Goal: Task Accomplishment & Management: Manage account settings

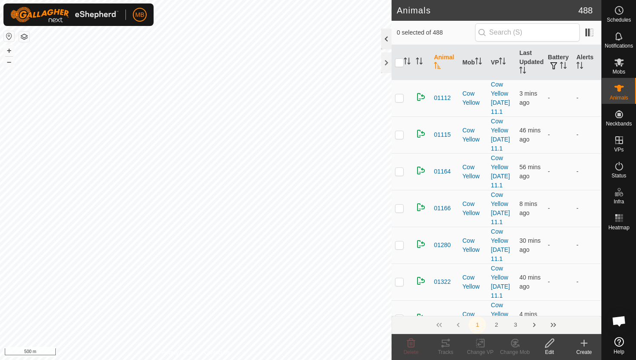
click at [390, 40] on div at bounding box center [386, 39] width 10 height 21
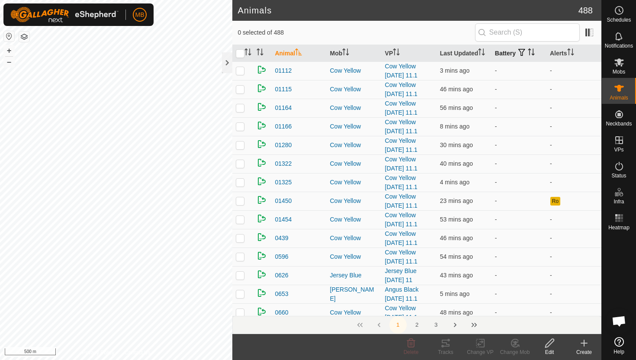
click at [533, 50] on icon "Activate to sort" at bounding box center [531, 51] width 7 height 7
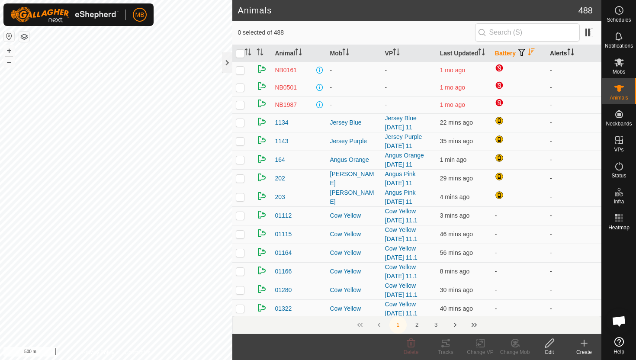
click at [572, 51] on icon "Activate to sort" at bounding box center [570, 51] width 7 height 7
click at [572, 51] on icon "Activate to sort" at bounding box center [570, 51] width 6 height 7
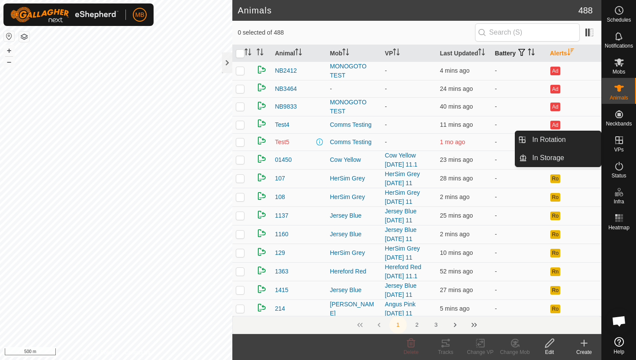
click at [620, 140] on icon at bounding box center [619, 140] width 8 height 8
click at [571, 138] on link "In Rotation" at bounding box center [564, 139] width 74 height 17
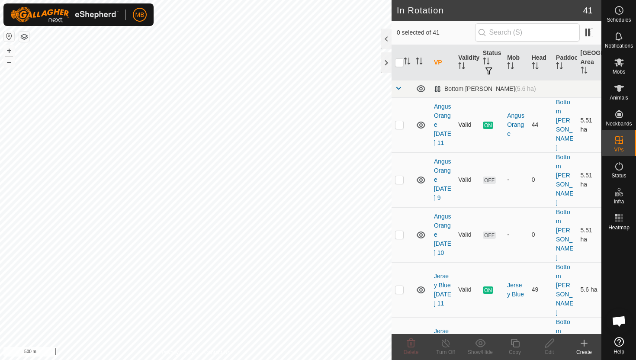
click at [398, 125] on p-checkbox at bounding box center [399, 124] width 9 height 7
checkbox input "true"
click at [514, 341] on icon at bounding box center [515, 343] width 9 height 9
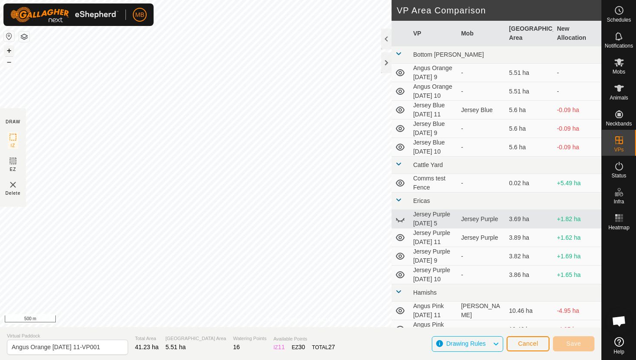
click at [10, 51] on button "+" at bounding box center [9, 50] width 10 height 10
click at [10, 50] on button "+" at bounding box center [9, 50] width 10 height 10
click at [7, 48] on button "+" at bounding box center [9, 50] width 10 height 10
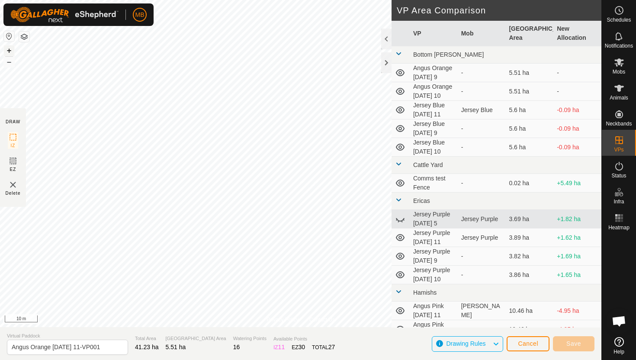
click at [11, 49] on button "+" at bounding box center [9, 50] width 10 height 10
click at [6, 50] on button "+" at bounding box center [9, 50] width 10 height 10
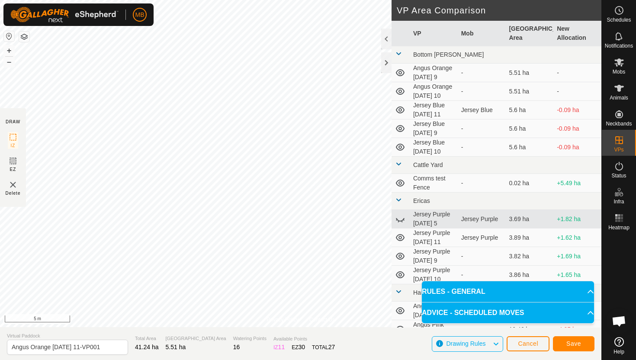
click at [185, 0] on html "MB Schedules Notifications Mobs Animals Neckbands VPs Status Infra Heatmap Help…" at bounding box center [318, 180] width 636 height 360
click at [174, 0] on html "MB Schedules Notifications Mobs Animals Neckbands VPs Status Infra Heatmap Help…" at bounding box center [318, 180] width 636 height 360
click at [189, 0] on html "MB Schedules Notifications Mobs Animals Neckbands VPs Status Infra Heatmap Help…" at bounding box center [318, 180] width 636 height 360
click at [11, 64] on button "–" at bounding box center [9, 62] width 10 height 10
click at [10, 64] on button "–" at bounding box center [9, 62] width 10 height 10
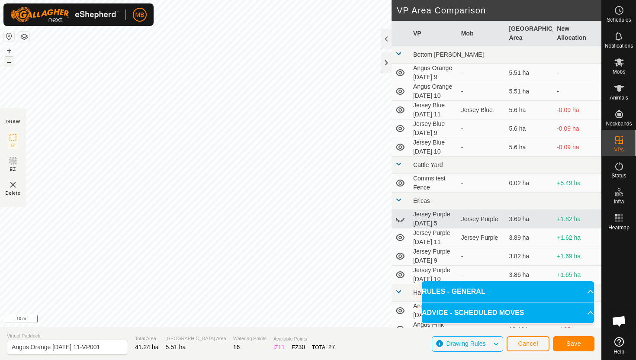
click at [10, 64] on button "–" at bounding box center [9, 62] width 10 height 10
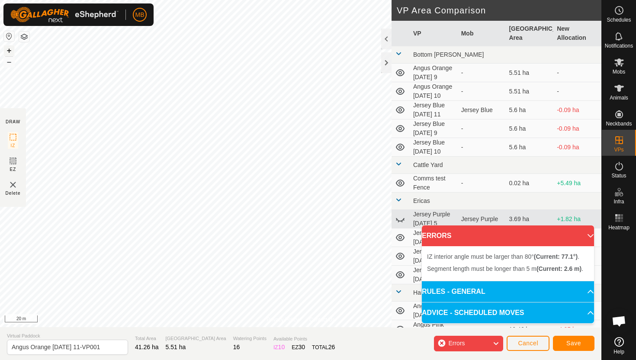
click at [10, 51] on button "+" at bounding box center [9, 50] width 10 height 10
click at [9, 51] on button "+" at bounding box center [9, 50] width 10 height 10
click at [8, 49] on button "+" at bounding box center [9, 50] width 10 height 10
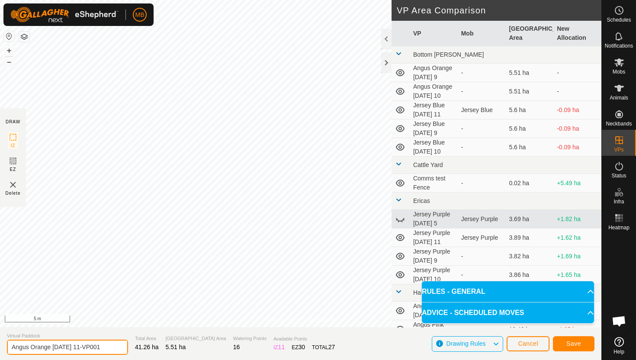
click at [108, 347] on input "Angus Orange [DATE] 11-VP001" at bounding box center [67, 347] width 121 height 15
type input "Angus Orange [DATE] 12"
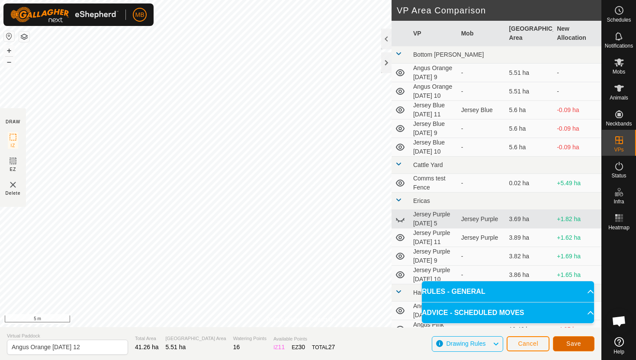
click at [584, 344] on button "Save" at bounding box center [574, 343] width 42 height 15
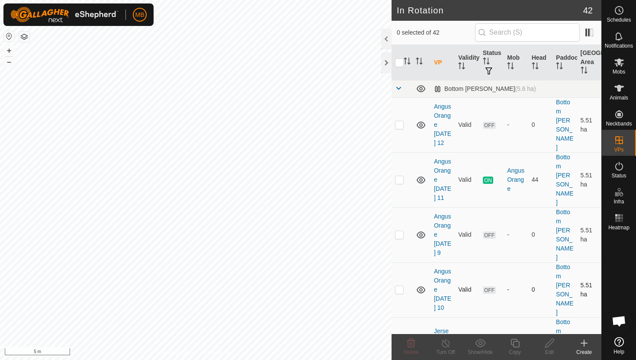
drag, startPoint x: 466, startPoint y: 286, endPoint x: 461, endPoint y: 253, distance: 33.3
click at [462, 262] on td "Valid" at bounding box center [467, 289] width 24 height 55
click at [401, 341] on p-checkbox at bounding box center [399, 344] width 9 height 7
checkbox input "true"
click at [9, 60] on button "–" at bounding box center [9, 62] width 10 height 10
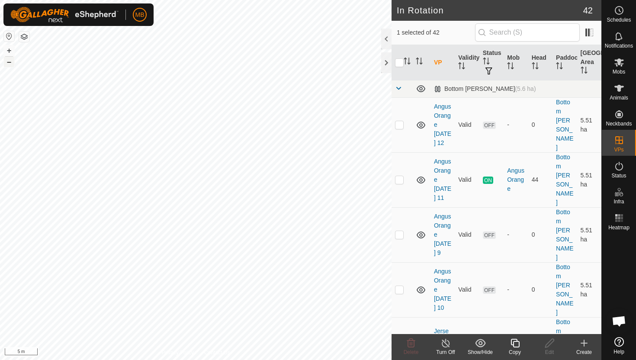
click at [9, 60] on button "–" at bounding box center [9, 62] width 10 height 10
click at [517, 343] on icon at bounding box center [515, 343] width 11 height 10
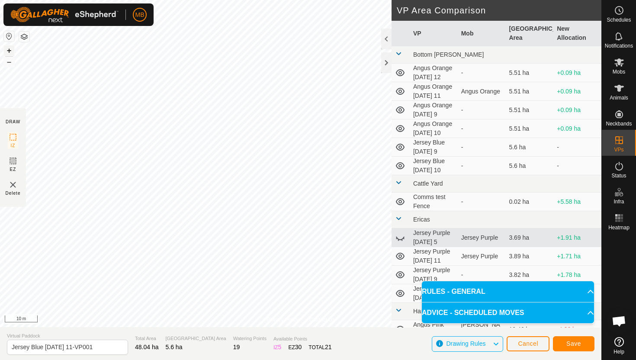
click at [10, 46] on button "+" at bounding box center [9, 50] width 10 height 10
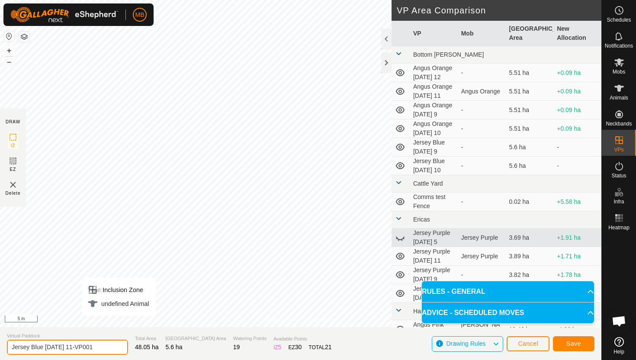
click at [103, 348] on input "Jersey Blue [DATE] 11-VP001" at bounding box center [67, 347] width 121 height 15
type input "Jersey Blue [DATE] 12"
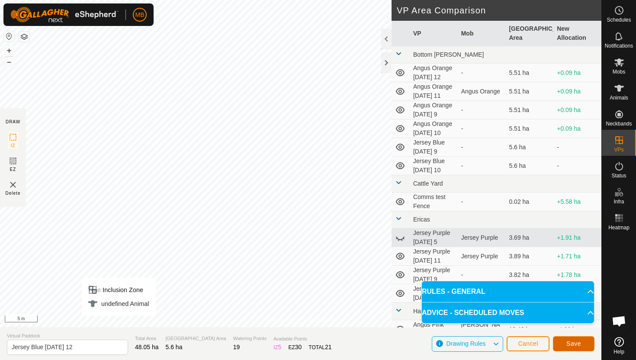
click at [576, 340] on button "Save" at bounding box center [574, 343] width 42 height 15
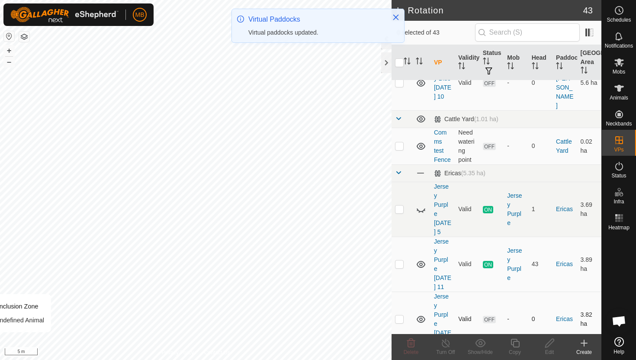
scroll to position [428, 0]
click at [401, 259] on p-checkbox at bounding box center [399, 262] width 9 height 7
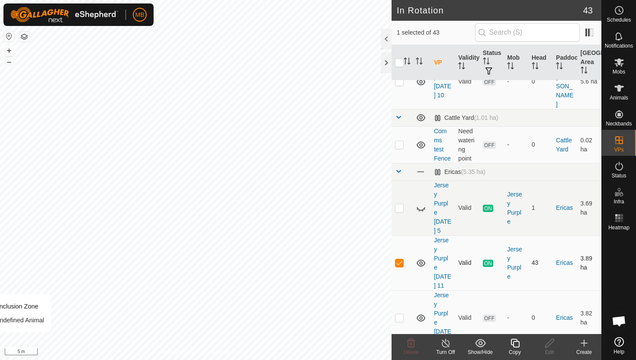
click at [399, 259] on p-checkbox at bounding box center [399, 262] width 9 height 7
checkbox input "false"
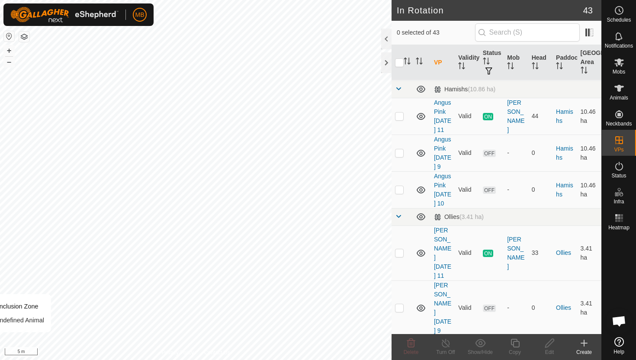
scroll to position [748, 0]
click at [399, 249] on p-checkbox at bounding box center [399, 252] width 9 height 7
checkbox input "true"
click at [514, 343] on icon at bounding box center [515, 343] width 11 height 10
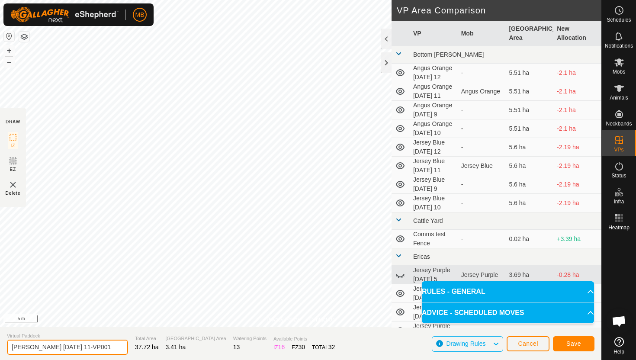
click at [106, 346] on input "[PERSON_NAME] [DATE] 11-VP001" at bounding box center [67, 347] width 121 height 15
type input "[PERSON_NAME] [DATE] 12"
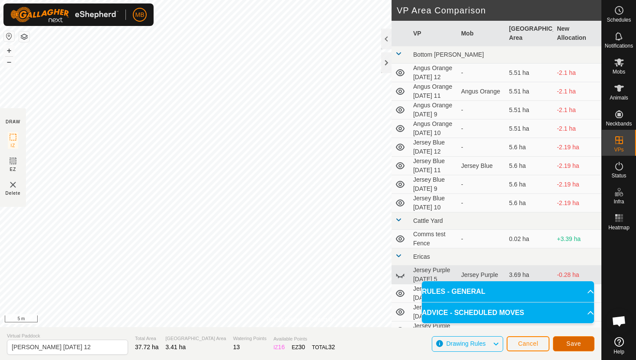
click at [588, 339] on button "Save" at bounding box center [574, 343] width 42 height 15
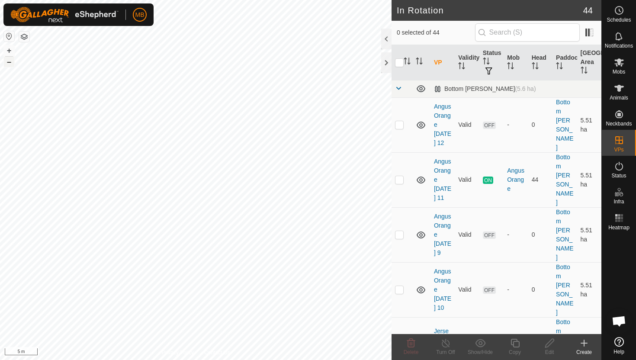
click at [9, 61] on button "–" at bounding box center [9, 62] width 10 height 10
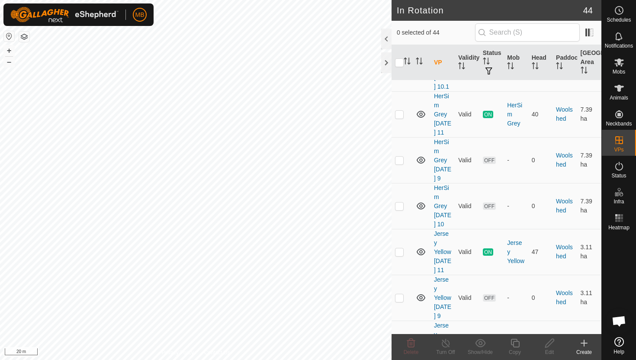
scroll to position [1887, 0]
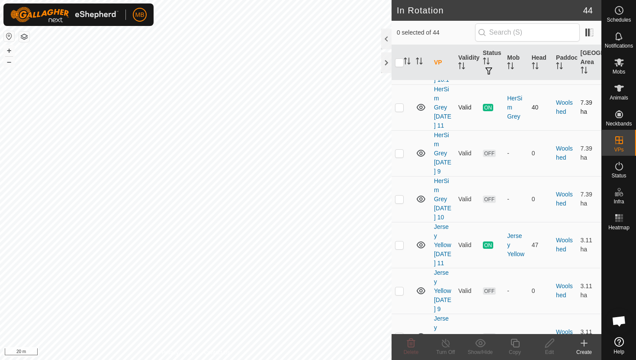
click at [400, 104] on p-checkbox at bounding box center [399, 107] width 9 height 7
checkbox input "true"
click at [517, 343] on icon at bounding box center [515, 343] width 11 height 10
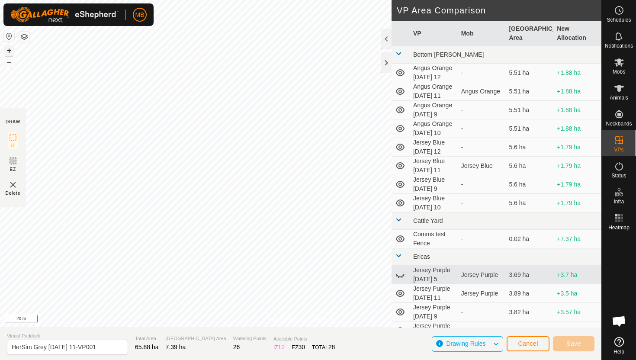
click at [9, 48] on button "+" at bounding box center [9, 50] width 10 height 10
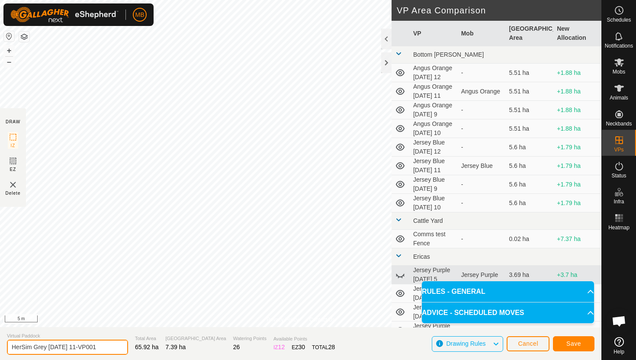
click at [104, 347] on input "HerSim Grey [DATE] 11-VP001" at bounding box center [67, 347] width 121 height 15
type input "HerSim Grey [DATE] 12"
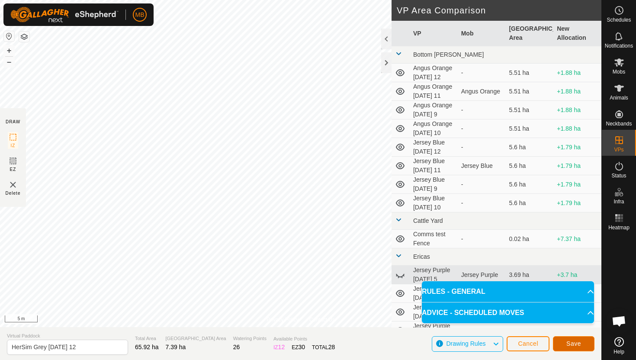
click at [569, 343] on span "Save" at bounding box center [573, 343] width 15 height 7
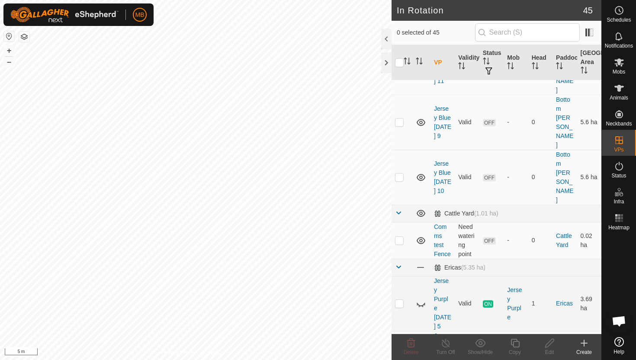
scroll to position [334, 0]
click at [401, 354] on p-checkbox at bounding box center [399, 357] width 9 height 7
checkbox input "true"
click at [516, 343] on icon at bounding box center [515, 343] width 11 height 10
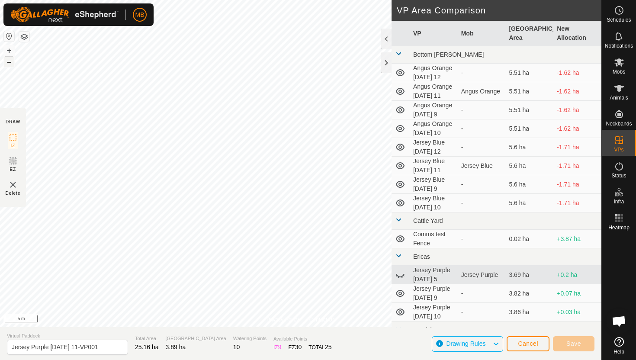
click at [8, 64] on button "–" at bounding box center [9, 62] width 10 height 10
click at [0, 174] on div "Privacy Policy Contact Us Segment length must be longer than 5 m (Current: 1.4 …" at bounding box center [300, 180] width 601 height 360
click at [10, 59] on button "–" at bounding box center [9, 62] width 10 height 10
click at [9, 47] on button "+" at bounding box center [9, 50] width 10 height 10
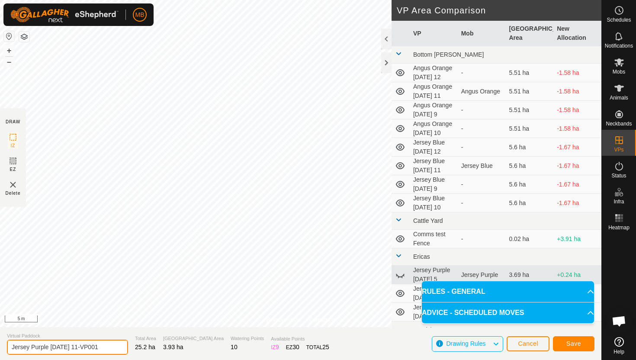
click at [104, 347] on input "Jersey Purple [DATE] 11-VP001" at bounding box center [67, 347] width 121 height 15
type input "Jersey Purple [DATE] 12"
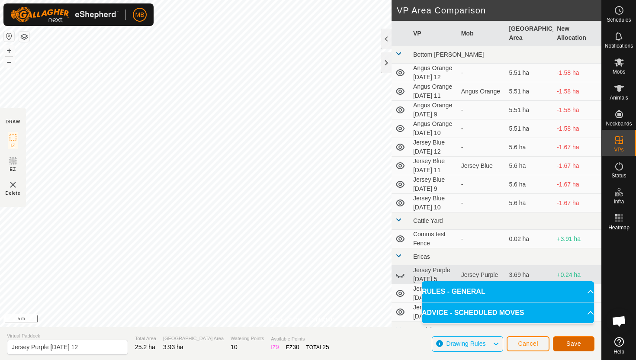
click at [575, 347] on button "Save" at bounding box center [574, 343] width 42 height 15
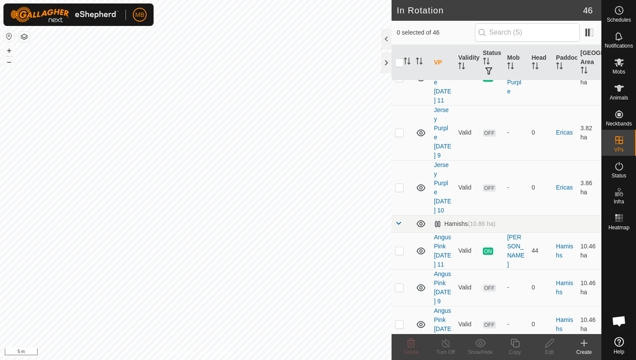
scroll to position [669, 0]
click at [399, 246] on p-checkbox at bounding box center [399, 249] width 9 height 7
checkbox input "true"
click at [515, 342] on icon at bounding box center [515, 343] width 11 height 10
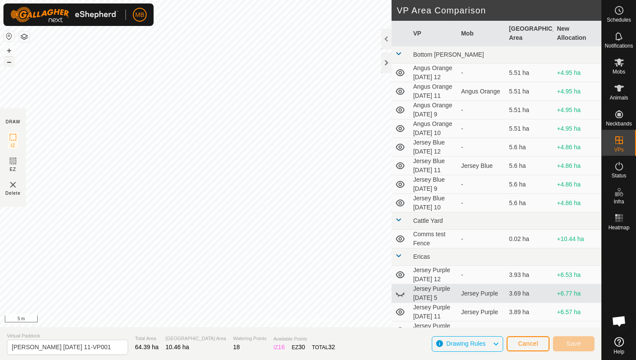
click at [10, 61] on button "–" at bounding box center [9, 62] width 10 height 10
click at [10, 48] on button "+" at bounding box center [9, 50] width 10 height 10
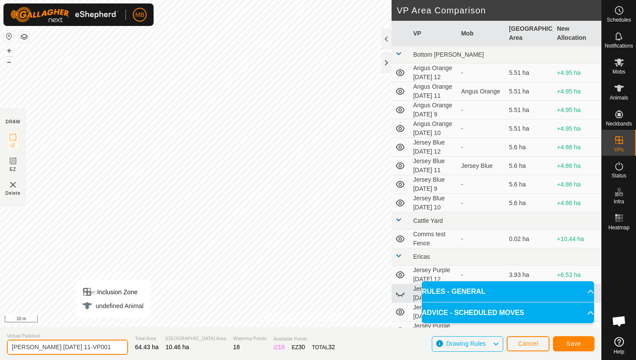
click at [103, 347] on input "[PERSON_NAME] [DATE] 11-VP001" at bounding box center [67, 347] width 121 height 15
type input "Angus Pink [DATE] 12"
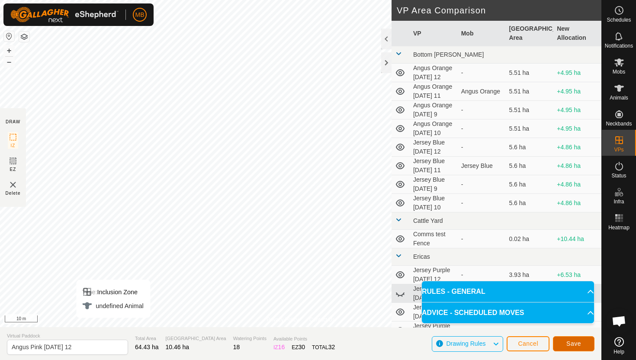
click at [575, 343] on span "Save" at bounding box center [573, 343] width 15 height 7
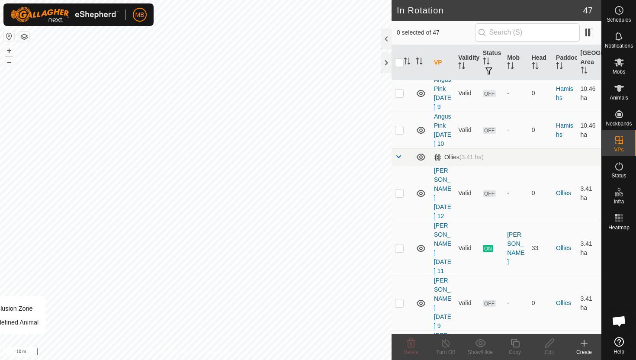
scroll to position [900, 0]
click at [10, 63] on button "–" at bounding box center [9, 62] width 10 height 10
click at [10, 62] on button "–" at bounding box center [9, 62] width 10 height 10
click at [10, 49] on button "+" at bounding box center [9, 50] width 10 height 10
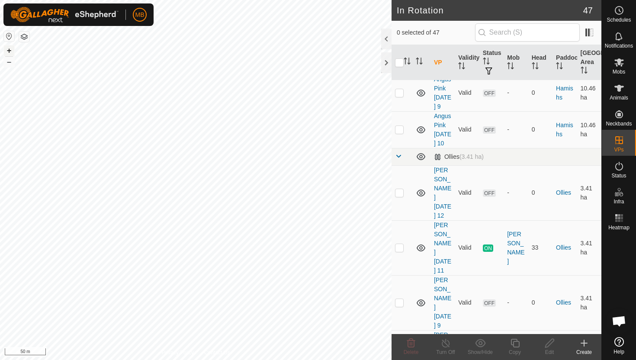
click at [10, 49] on button "+" at bounding box center [9, 50] width 10 height 10
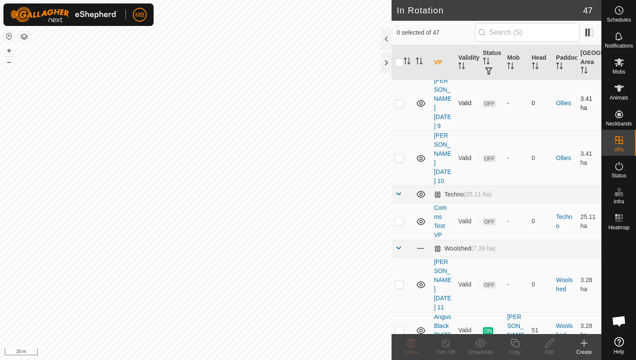
scroll to position [1100, 0]
click at [402, 325] on p-checkbox at bounding box center [399, 328] width 9 height 7
checkbox input "true"
click at [518, 343] on icon at bounding box center [515, 343] width 11 height 10
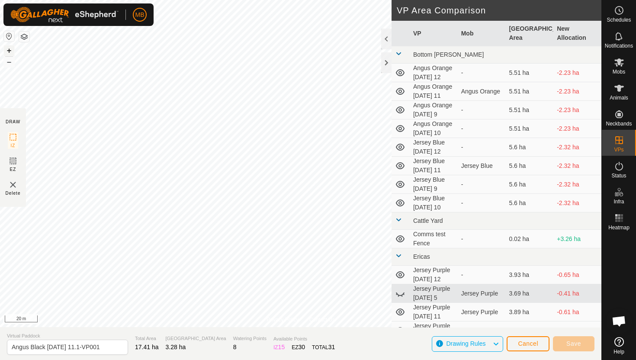
click at [8, 49] on button "+" at bounding box center [9, 50] width 10 height 10
click at [8, 48] on button "+" at bounding box center [9, 50] width 10 height 10
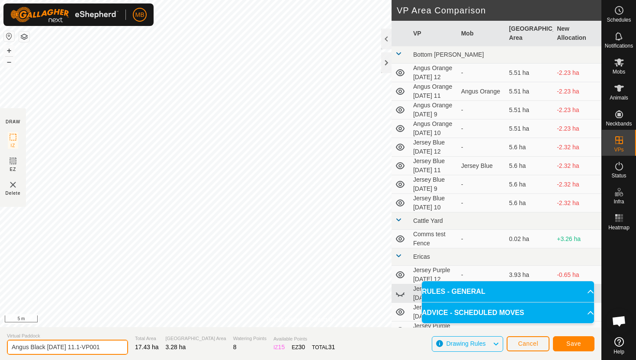
click at [106, 348] on input "Angus Black [DATE] 11.1-VP001" at bounding box center [67, 347] width 121 height 15
type input "[PERSON_NAME][DATE][DATE] 12"
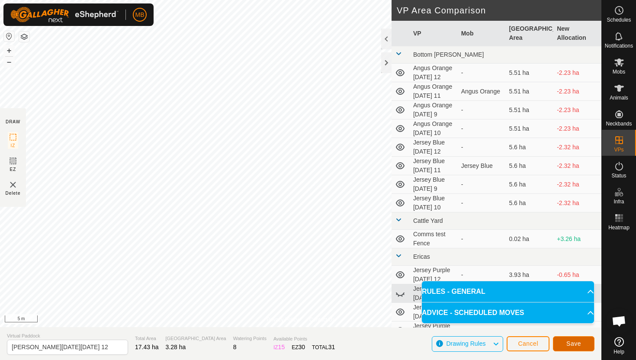
click at [582, 338] on button "Save" at bounding box center [574, 343] width 42 height 15
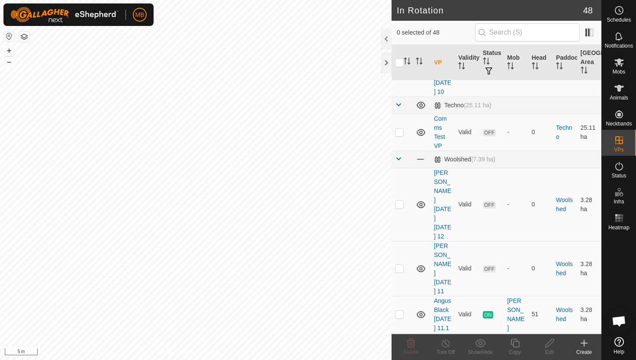
scroll to position [1185, 0]
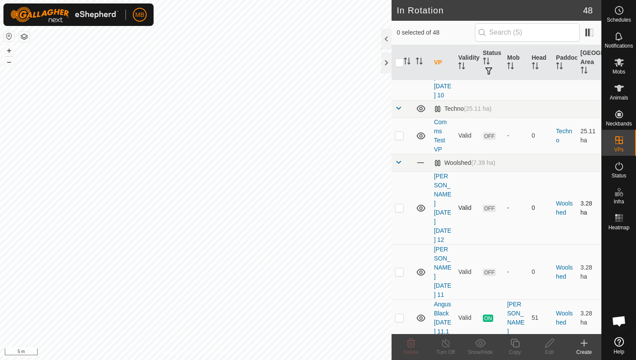
click at [400, 204] on p-checkbox at bounding box center [399, 207] width 9 height 7
checkbox input "true"
click at [516, 341] on icon at bounding box center [515, 343] width 9 height 9
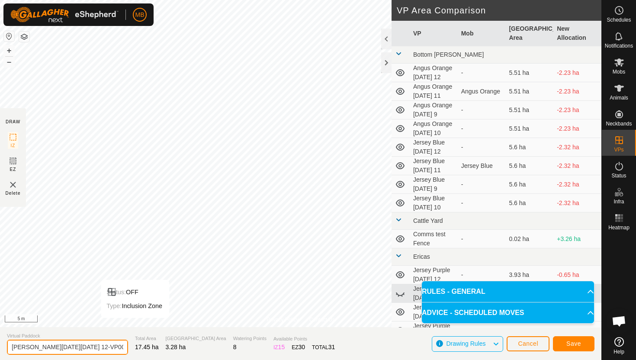
click at [98, 348] on input "[PERSON_NAME][DATE][DATE] 12-VP001" at bounding box center [67, 347] width 121 height 15
type input "[PERSON_NAME][DATE][DATE] 12.1"
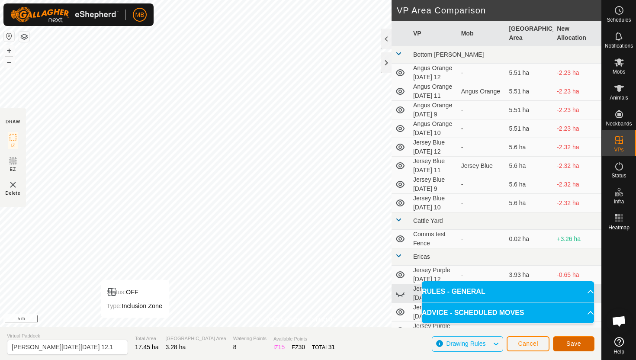
click at [582, 344] on button "Save" at bounding box center [574, 343] width 42 height 15
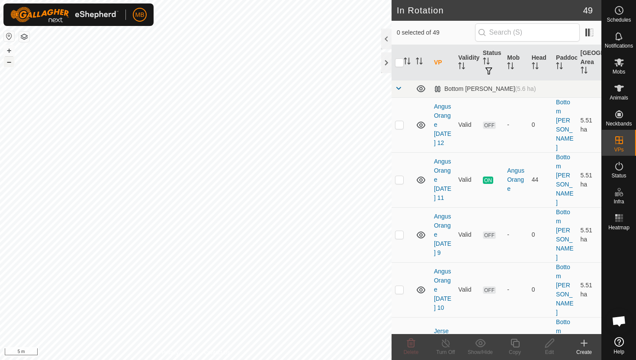
click at [8, 64] on button "–" at bounding box center [9, 62] width 10 height 10
click at [9, 61] on button "–" at bounding box center [9, 62] width 10 height 10
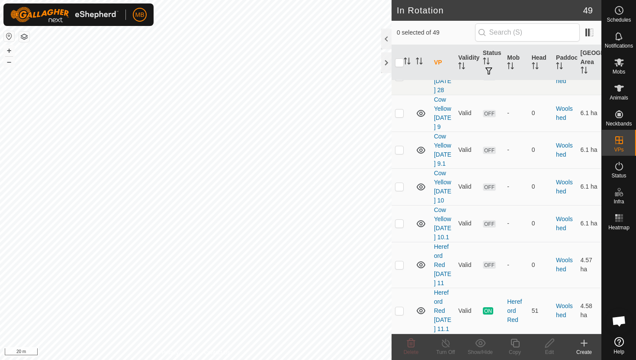
scroll to position [1739, 0]
click at [399, 307] on p-checkbox at bounding box center [399, 310] width 9 height 7
checkbox input "true"
click at [514, 345] on icon at bounding box center [515, 343] width 11 height 10
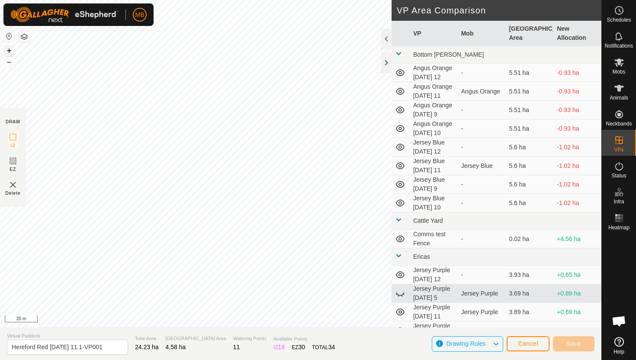
click at [10, 49] on button "+" at bounding box center [9, 50] width 10 height 10
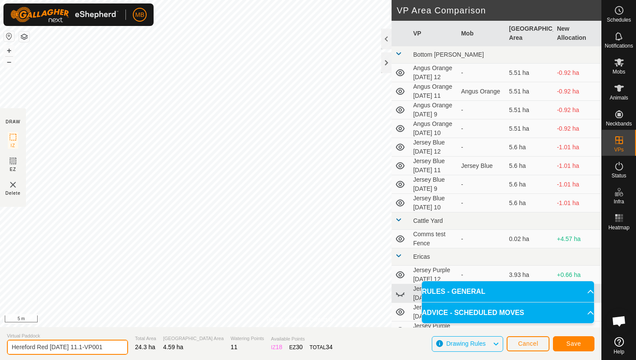
click at [108, 349] on input "Hereford Red [DATE] 11.1-VP001" at bounding box center [67, 347] width 121 height 15
type input "Hereford Red [DATE] 12"
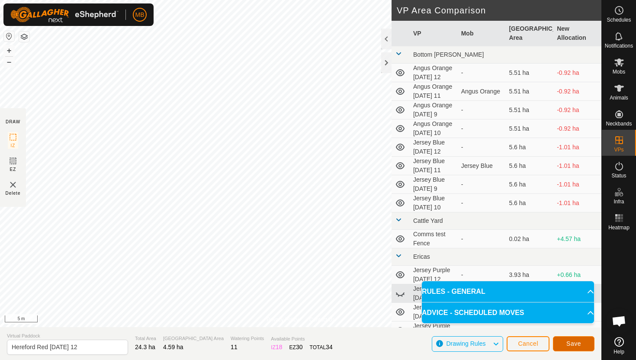
click at [574, 341] on span "Save" at bounding box center [573, 343] width 15 height 7
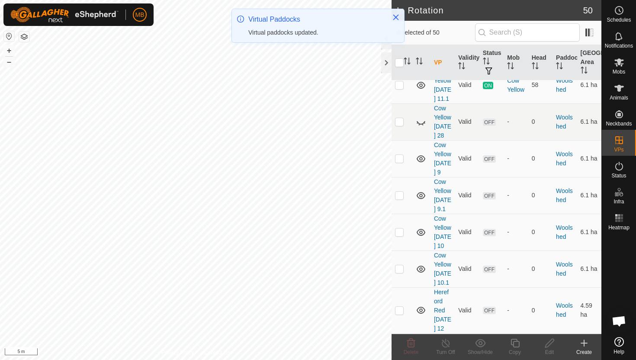
scroll to position [1694, 0]
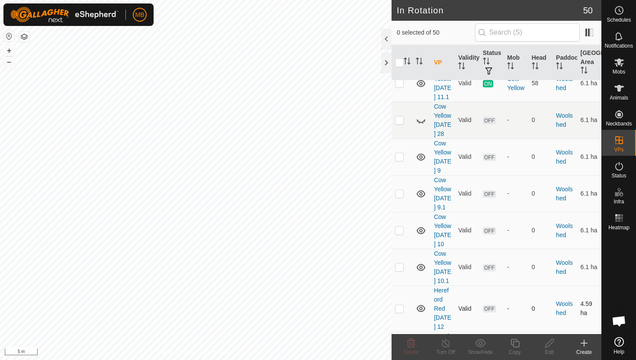
click at [401, 305] on p-checkbox at bounding box center [399, 308] width 9 height 7
checkbox input "true"
click at [516, 344] on icon at bounding box center [515, 343] width 11 height 10
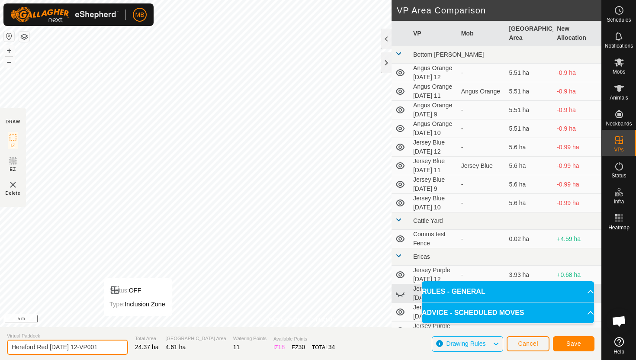
click at [102, 347] on input "Hereford Red [DATE] 12-VP001" at bounding box center [67, 347] width 121 height 15
type input "Hereford Red [DATE] 12.1"
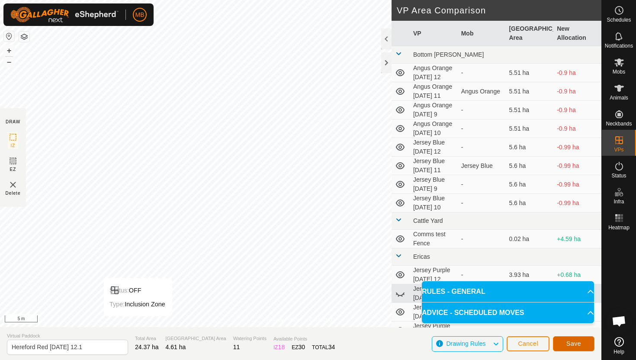
click at [581, 344] on span "Save" at bounding box center [573, 343] width 15 height 7
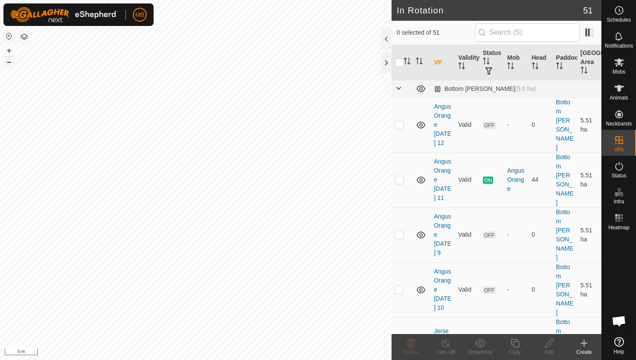
click at [10, 62] on button "–" at bounding box center [9, 62] width 10 height 10
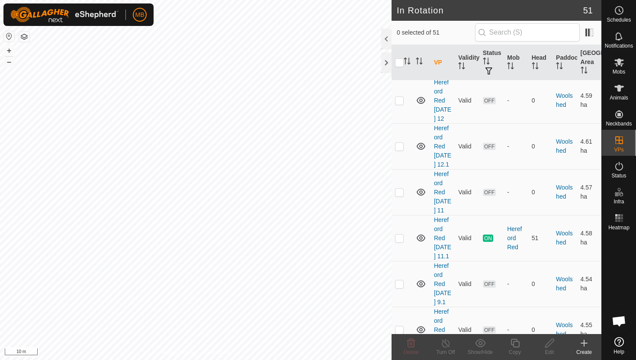
scroll to position [2243, 0]
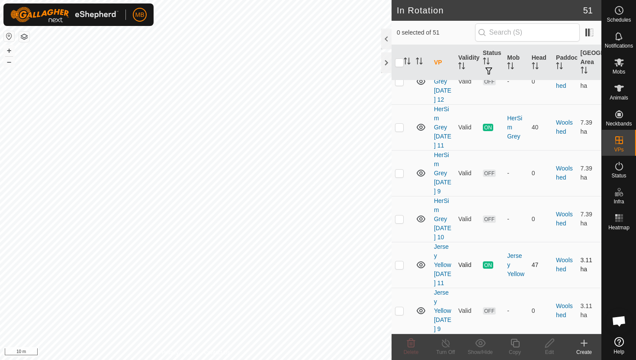
click at [402, 261] on p-checkbox at bounding box center [399, 264] width 9 height 7
checkbox input "true"
click at [514, 344] on icon at bounding box center [515, 343] width 11 height 10
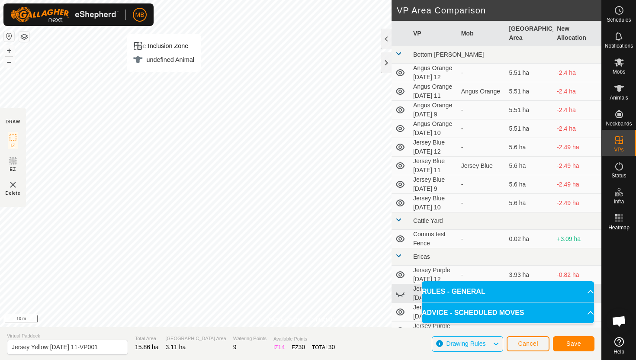
click at [224, 0] on html "MB Schedules Notifications Mobs Animals Neckbands VPs Status Infra Heatmap Help…" at bounding box center [318, 180] width 636 height 360
click at [11, 50] on button "+" at bounding box center [9, 50] width 10 height 10
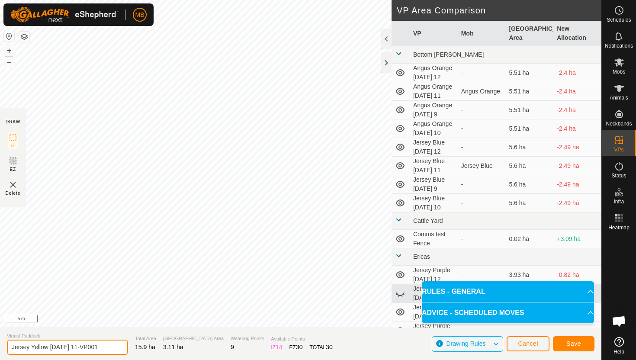
click at [107, 346] on input "Jersey Yellow [DATE] 11-VP001" at bounding box center [67, 347] width 121 height 15
type input "Jersey Yellow [DATE] 12"
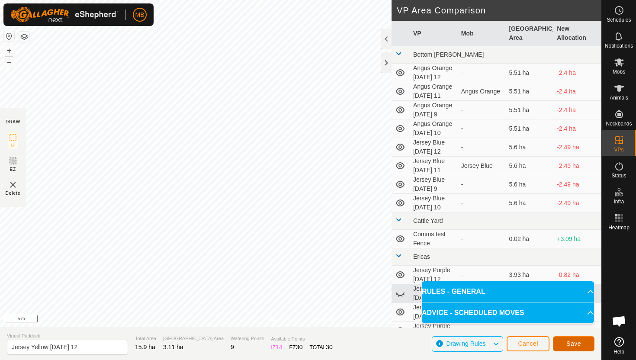
click at [575, 343] on span "Save" at bounding box center [573, 343] width 15 height 7
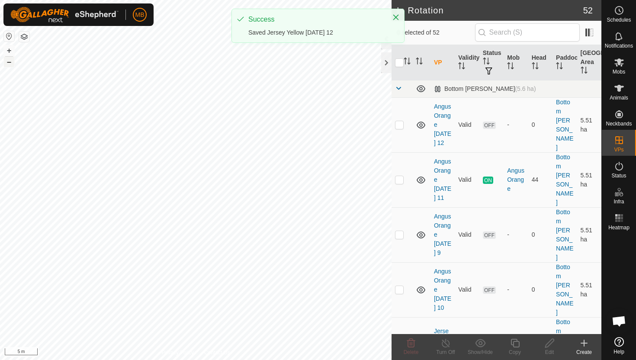
click at [9, 62] on button "–" at bounding box center [9, 62] width 10 height 10
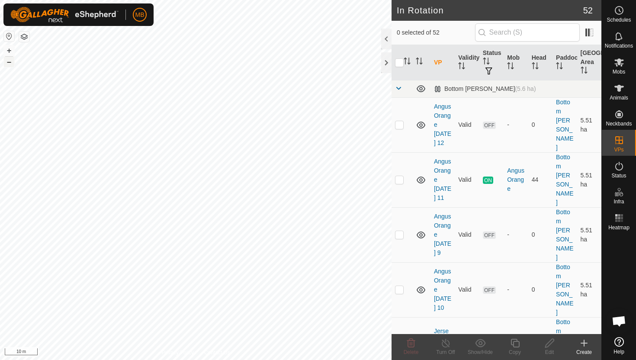
click at [9, 62] on button "–" at bounding box center [9, 62] width 10 height 10
click at [101, 0] on html "MB Schedules Notifications Mobs Animals Neckbands VPs Status Infra Heatmap Help…" at bounding box center [318, 180] width 636 height 360
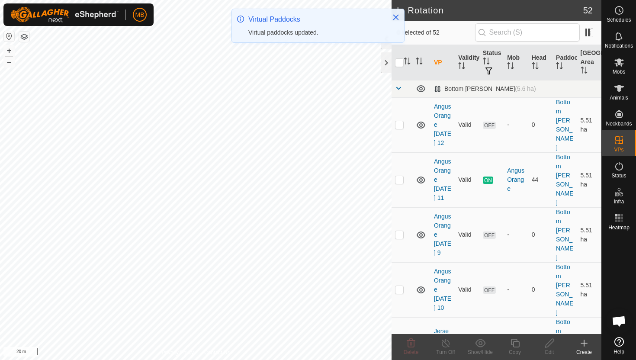
click at [242, 0] on html "MB Schedules Notifications Mobs Animals Neckbands VPs Status Infra Heatmap Help…" at bounding box center [318, 180] width 636 height 360
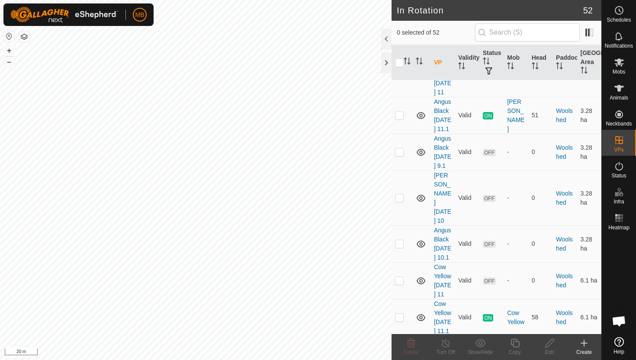
scroll to position [1455, 0]
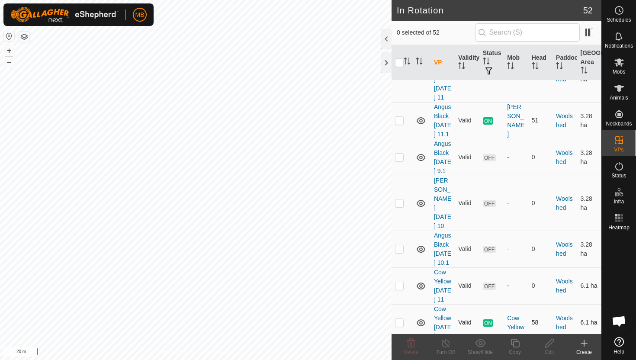
click at [400, 319] on p-checkbox at bounding box center [399, 322] width 9 height 7
checkbox input "true"
click at [515, 344] on icon at bounding box center [515, 343] width 11 height 10
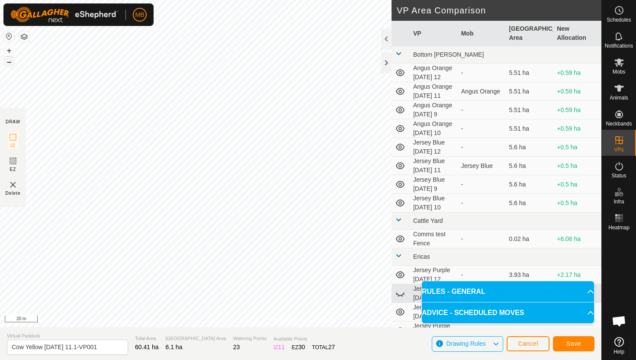
click at [10, 63] on button "–" at bounding box center [9, 62] width 10 height 10
click at [9, 49] on button "+" at bounding box center [9, 50] width 10 height 10
click at [106, 348] on input "Cow Yellow [DATE] 11.1-VP001" at bounding box center [67, 347] width 121 height 15
type input "Cow Yellow [DATE] 12"
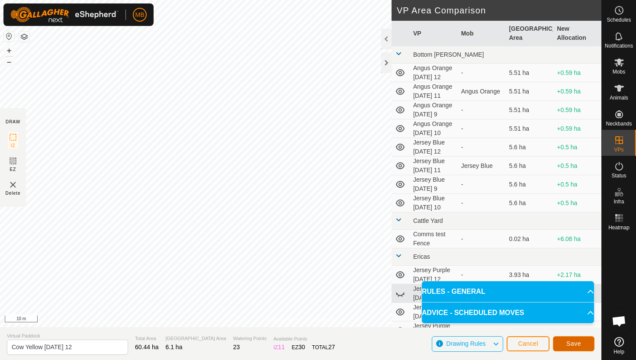
click at [566, 344] on button "Save" at bounding box center [574, 343] width 42 height 15
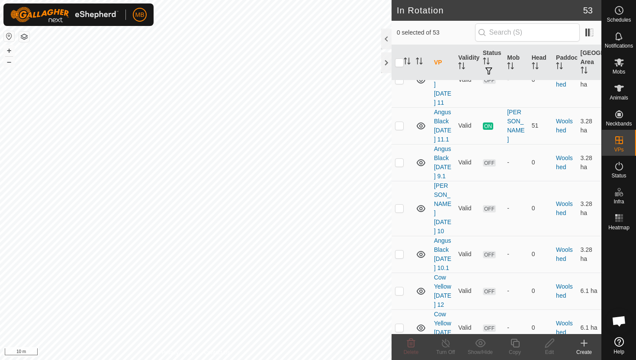
scroll to position [1449, 0]
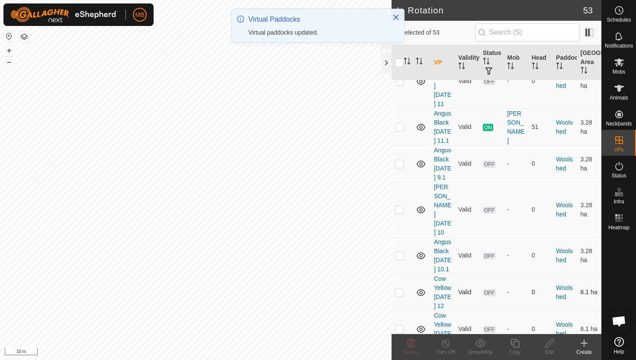
click at [397, 289] on p-checkbox at bounding box center [399, 292] width 9 height 7
checkbox input "true"
click at [516, 343] on icon at bounding box center [515, 343] width 11 height 10
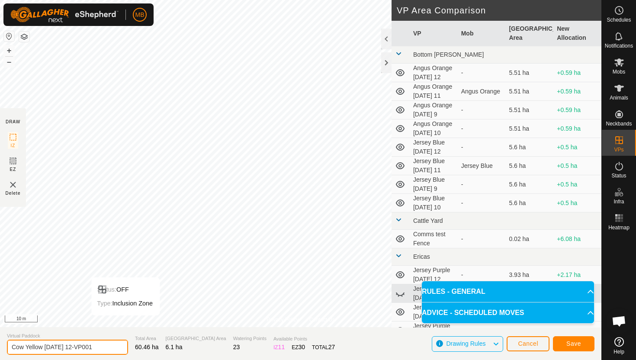
click at [97, 350] on input "Cow Yellow [DATE] 12-VP001" at bounding box center [67, 347] width 121 height 15
type input "Cow Yellow [DATE] 12.1"
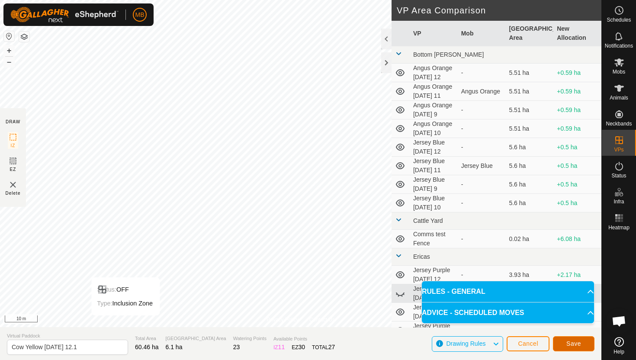
click at [586, 341] on button "Save" at bounding box center [574, 343] width 42 height 15
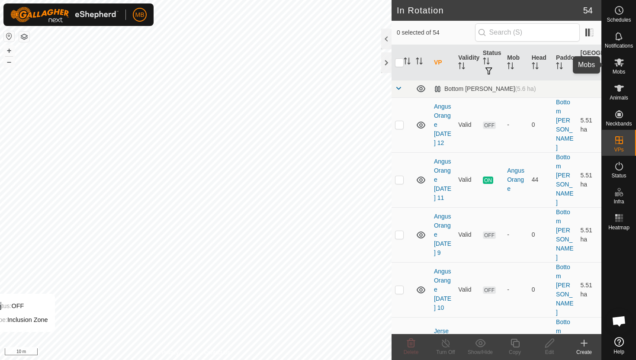
click at [619, 62] on icon at bounding box center [619, 62] width 10 height 8
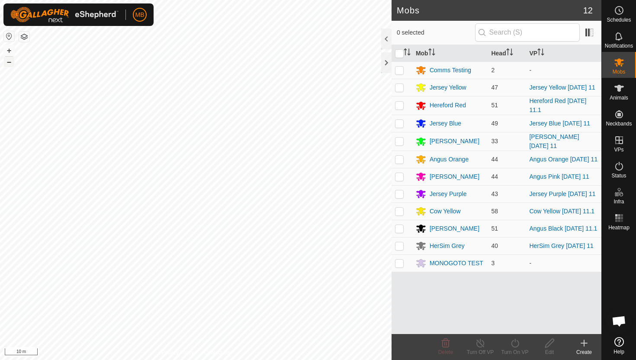
click at [10, 60] on button "–" at bounding box center [9, 62] width 10 height 10
click at [6, 62] on button "–" at bounding box center [9, 62] width 10 height 10
click at [397, 89] on p-checkbox at bounding box center [399, 87] width 9 height 7
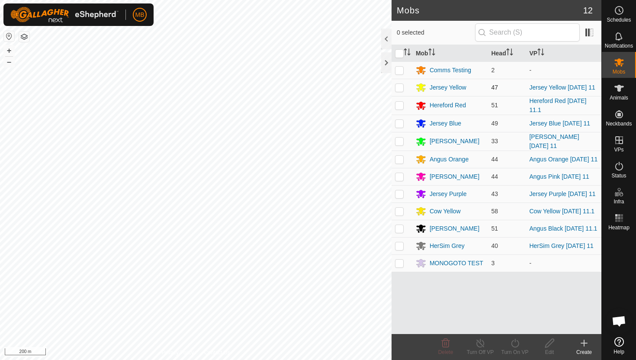
checkbox input "true"
click at [516, 341] on icon at bounding box center [515, 343] width 11 height 10
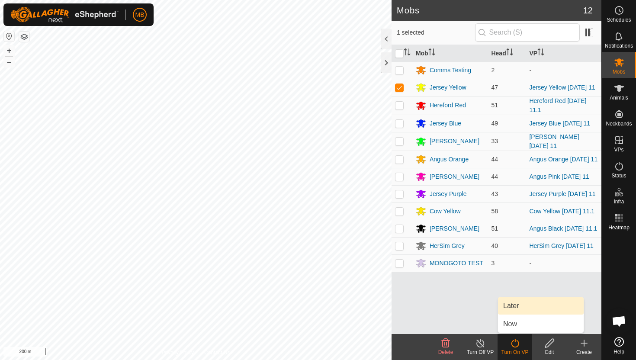
click at [516, 302] on link "Later" at bounding box center [541, 305] width 86 height 17
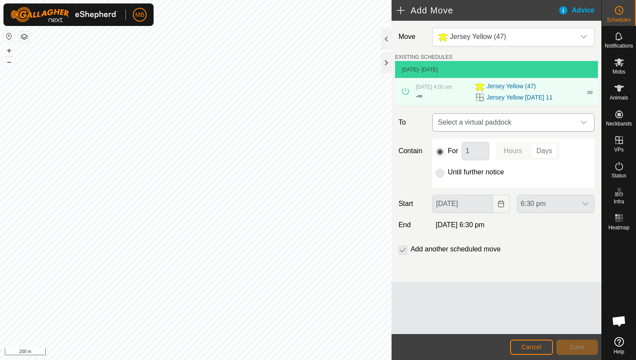
click at [584, 122] on icon "dropdown trigger" at bounding box center [583, 122] width 7 height 7
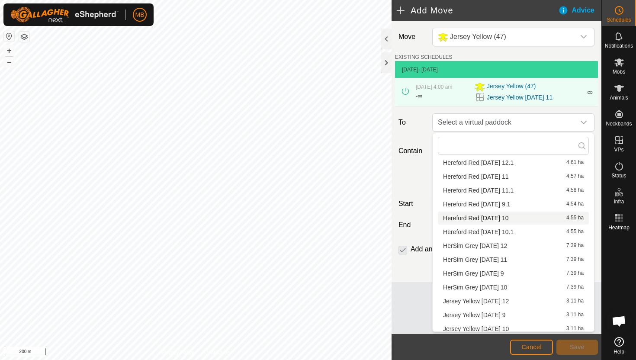
scroll to position [261, 0]
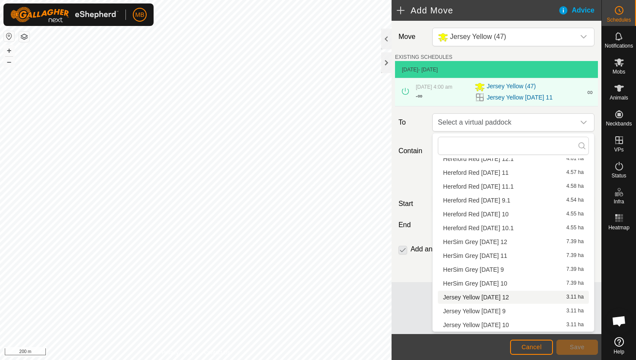
click at [511, 296] on li "Jersey Yellow [DATE] 12 3.11 ha" at bounding box center [513, 297] width 151 height 13
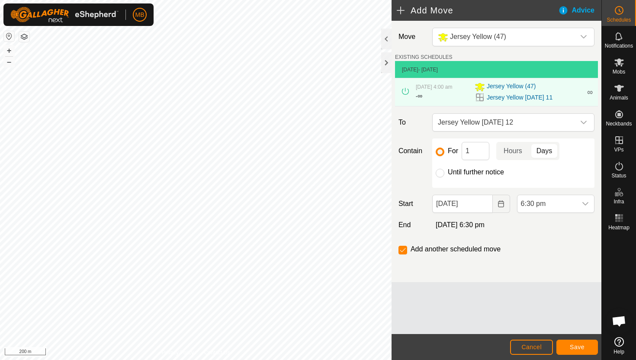
click at [475, 172] on label "Until further notice" at bounding box center [476, 172] width 56 height 7
click at [444, 172] on input "Until further notice" at bounding box center [440, 173] width 9 height 9
radio input "true"
checkbox input "false"
click at [482, 207] on input "[DATE]" at bounding box center [462, 204] width 60 height 18
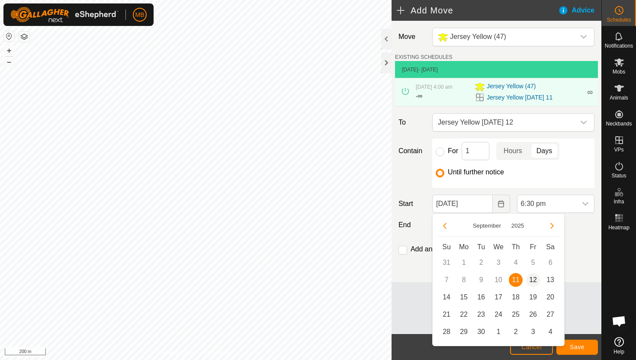
click at [534, 278] on span "12" at bounding box center [533, 280] width 14 height 14
type input "[DATE]"
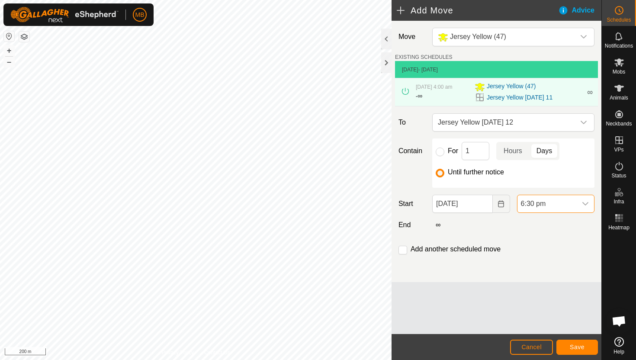
click at [572, 205] on span "6:30 pm" at bounding box center [546, 203] width 59 height 17
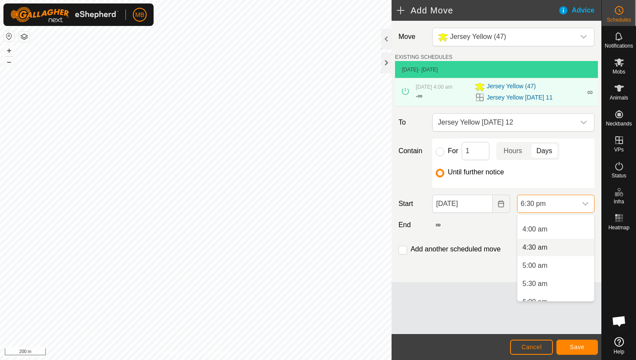
scroll to position [137, 0]
click at [568, 232] on li "4:00 am" at bounding box center [555, 231] width 77 height 17
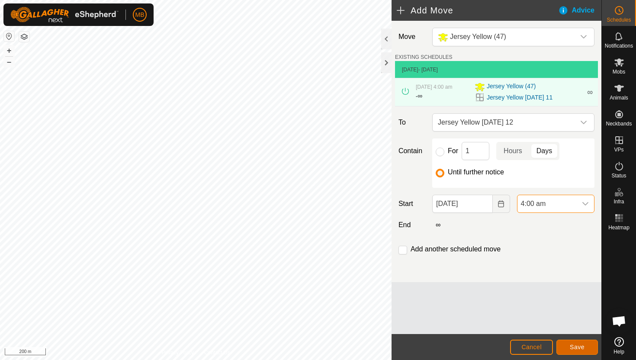
click at [579, 344] on span "Save" at bounding box center [577, 347] width 15 height 7
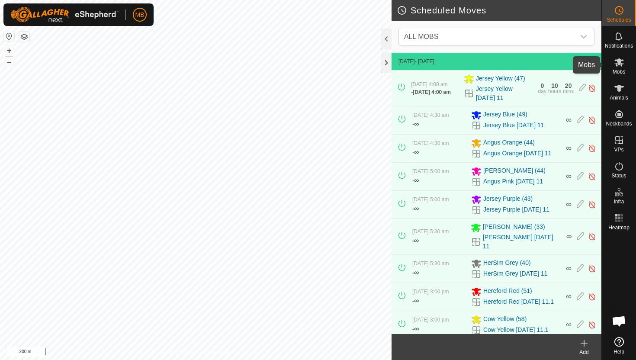
click at [621, 65] on icon at bounding box center [619, 62] width 10 height 8
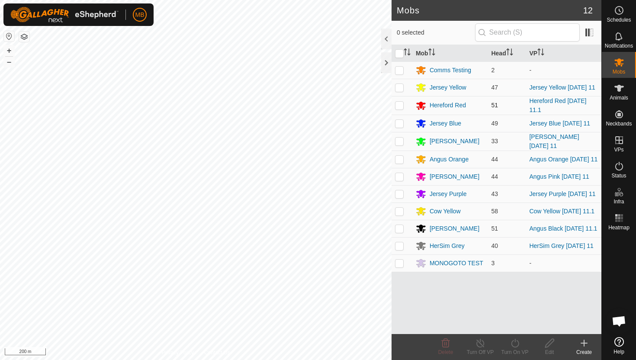
click at [400, 105] on p-checkbox at bounding box center [399, 105] width 9 height 7
checkbox input "true"
click at [513, 342] on icon at bounding box center [515, 343] width 11 height 10
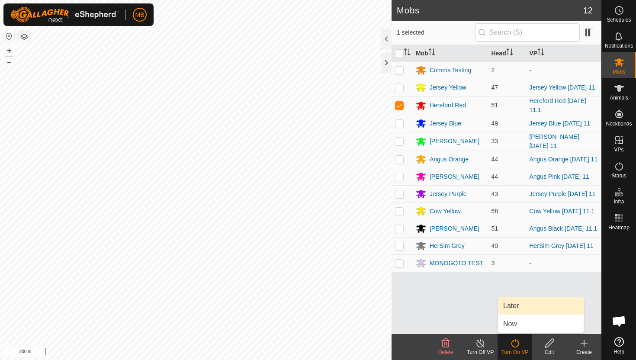
click at [518, 308] on link "Later" at bounding box center [541, 305] width 86 height 17
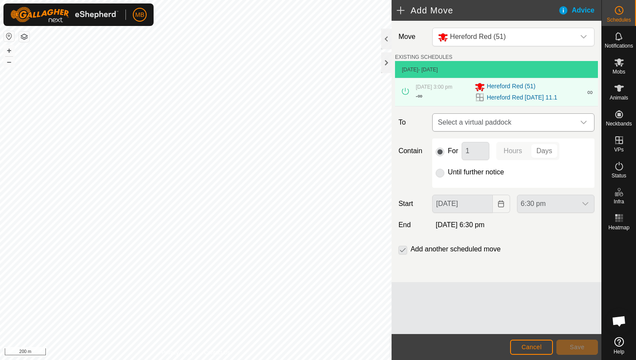
click at [583, 121] on icon "dropdown trigger" at bounding box center [583, 122] width 7 height 7
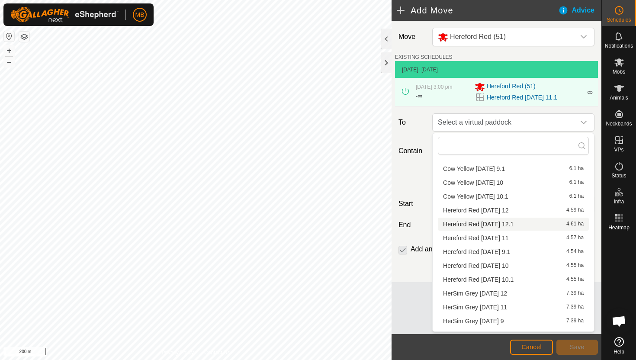
scroll to position [198, 0]
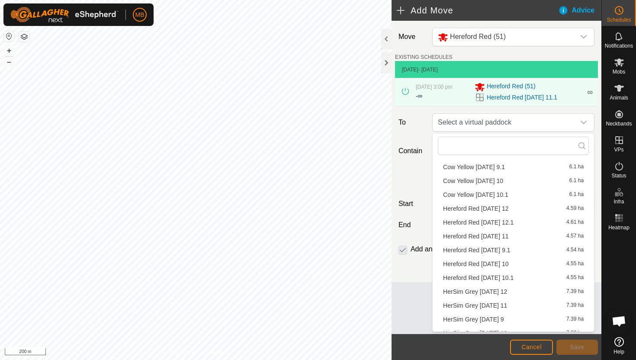
click at [506, 209] on li "Hereford Red [DATE] 12 4.59 ha" at bounding box center [513, 208] width 151 height 13
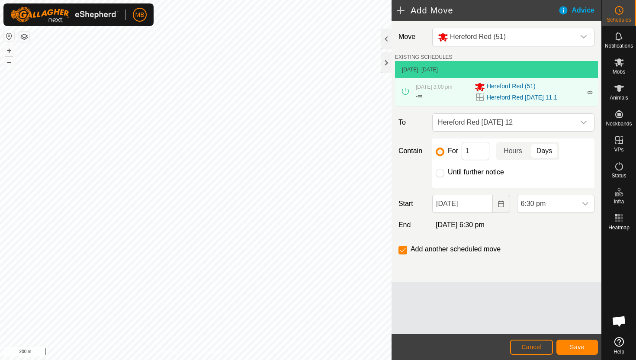
click at [490, 176] on label "Until further notice" at bounding box center [476, 172] width 56 height 7
click at [444, 176] on input "Until further notice" at bounding box center [440, 173] width 9 height 9
radio input "true"
checkbox input "false"
click at [486, 204] on input "[DATE]" at bounding box center [462, 204] width 60 height 18
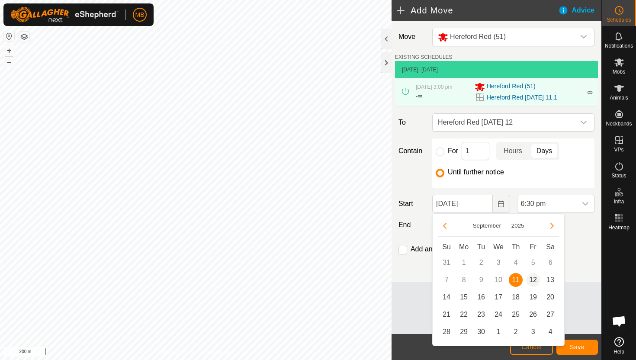
click at [532, 277] on span "12" at bounding box center [533, 280] width 14 height 14
type input "[DATE]"
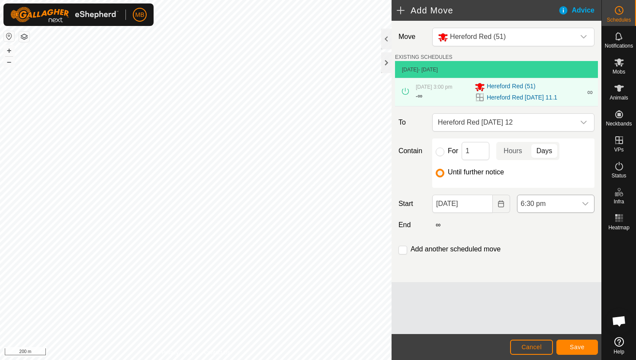
click at [567, 205] on span "6:30 pm" at bounding box center [546, 203] width 59 height 17
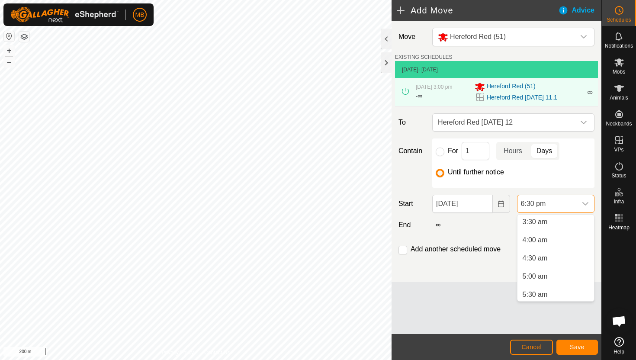
scroll to position [127, 0]
click at [549, 275] on li "5:00 am" at bounding box center [555, 277] width 77 height 17
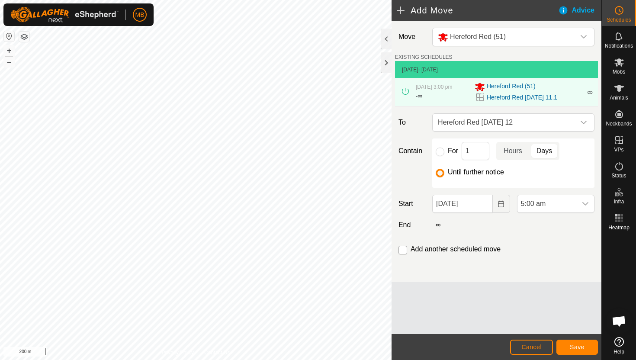
click at [405, 250] on input "checkbox" at bounding box center [403, 250] width 9 height 9
checkbox input "true"
click at [583, 344] on span "Save" at bounding box center [577, 347] width 15 height 7
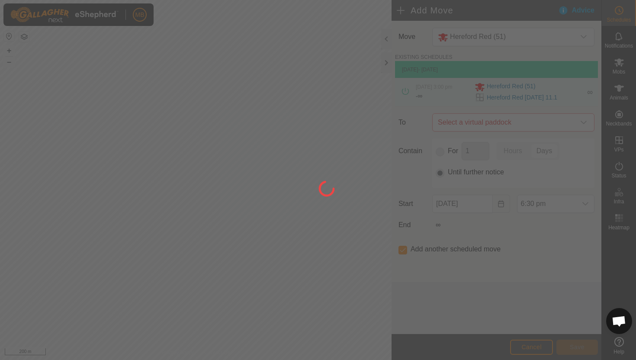
type input "[DATE]"
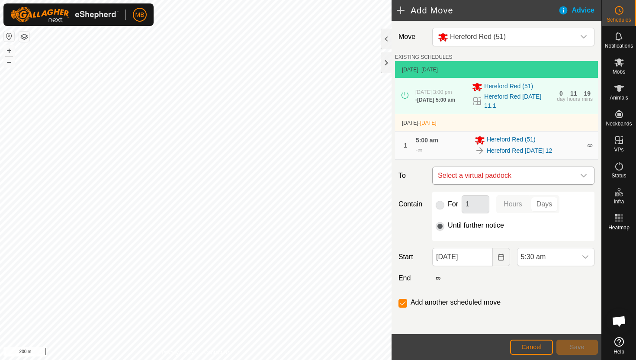
click at [582, 179] on icon "dropdown trigger" at bounding box center [583, 175] width 7 height 7
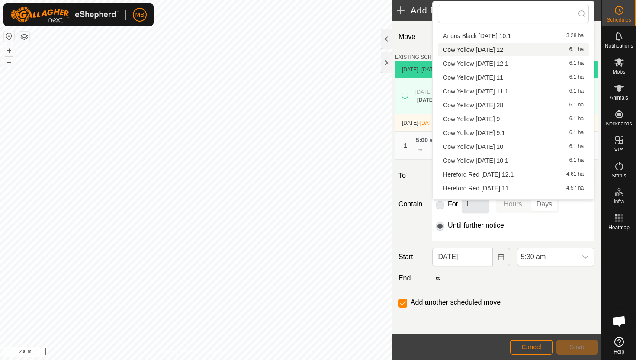
scroll to position [100, 0]
click at [508, 175] on li "Hereford Red [DATE] 12.1 4.61 ha" at bounding box center [513, 173] width 151 height 13
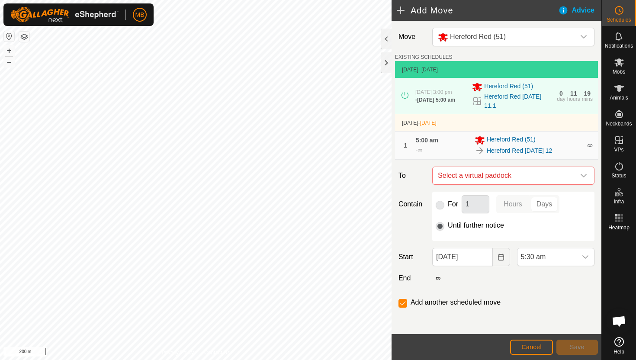
checkbox input "false"
click at [564, 260] on span "5:30 am" at bounding box center [546, 256] width 59 height 17
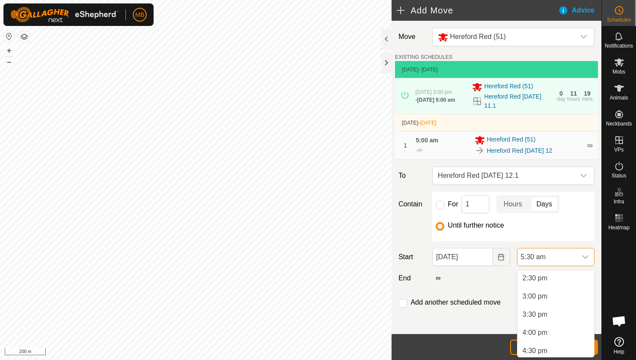
scroll to position [529, 0]
click at [563, 295] on li "3:00 pm" at bounding box center [555, 294] width 77 height 17
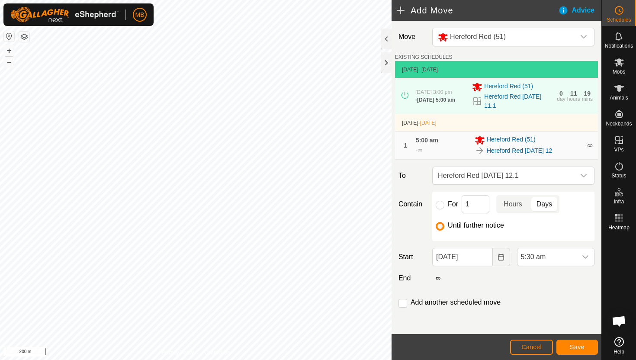
scroll to position [200, 0]
click at [581, 346] on span "Save" at bounding box center [577, 347] width 15 height 7
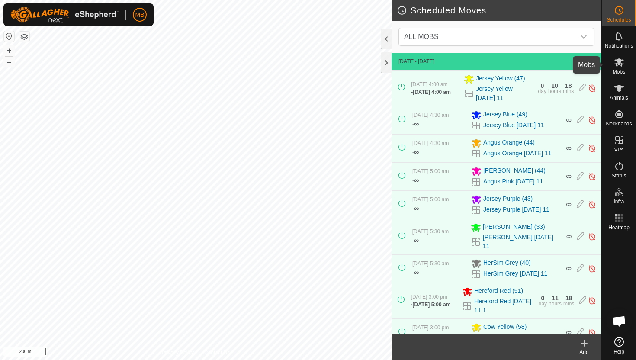
click at [618, 66] on icon at bounding box center [619, 62] width 10 height 10
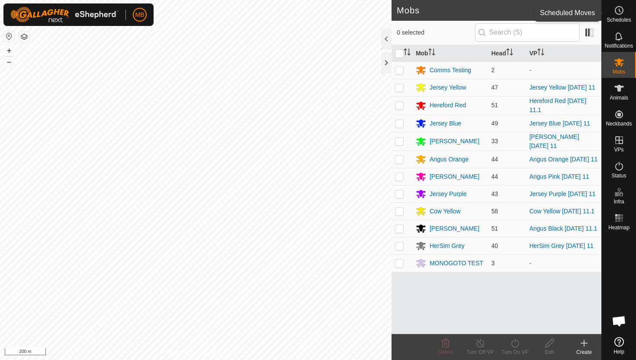
click at [622, 10] on icon at bounding box center [619, 10] width 10 height 10
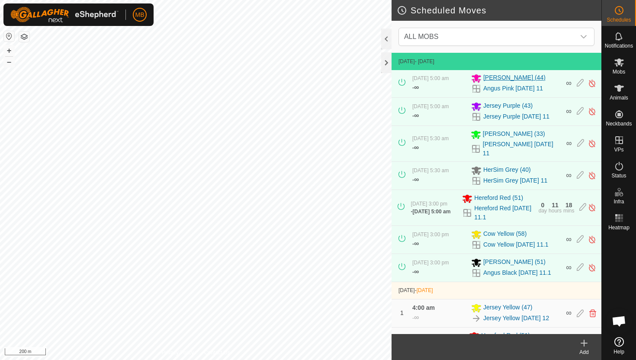
scroll to position [148, 0]
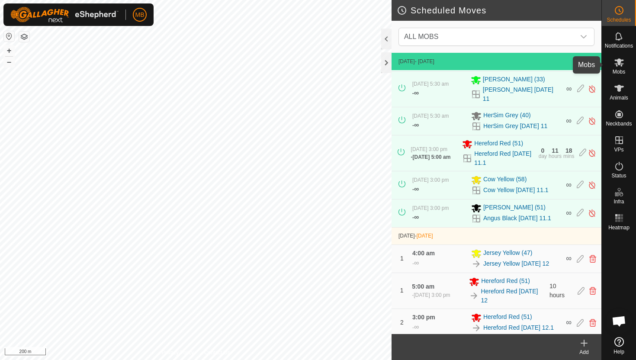
click at [617, 64] on icon at bounding box center [619, 62] width 10 height 10
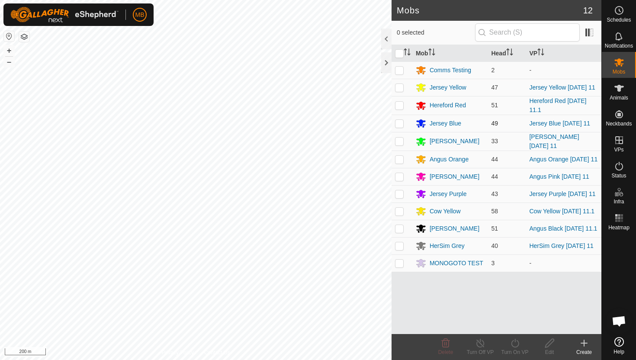
click at [399, 125] on p-checkbox at bounding box center [399, 123] width 9 height 7
checkbox input "true"
click at [516, 344] on icon at bounding box center [515, 343] width 11 height 10
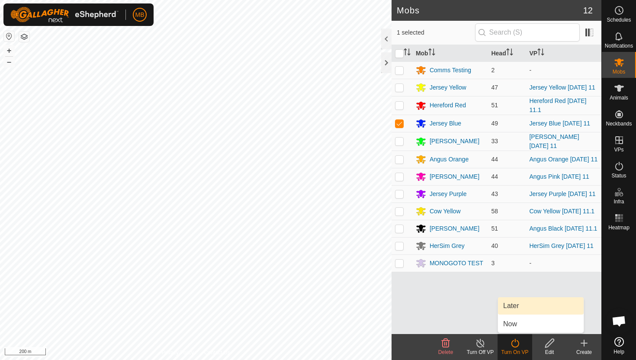
click at [517, 302] on link "Later" at bounding box center [541, 305] width 86 height 17
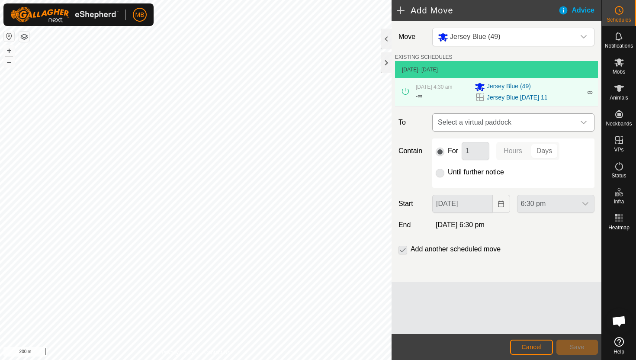
click at [581, 119] on icon "dropdown trigger" at bounding box center [583, 122] width 7 height 7
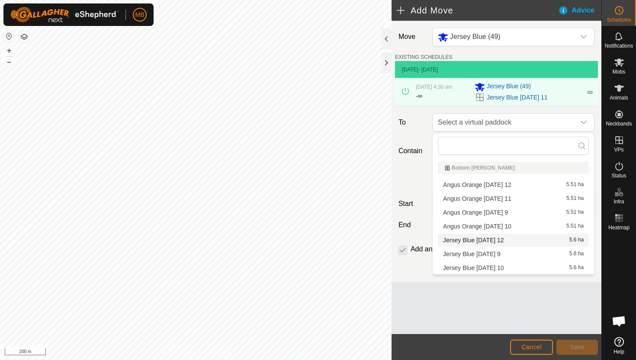
click at [501, 241] on li "Jersey Blue [DATE] 12 5.6 ha" at bounding box center [513, 240] width 151 height 13
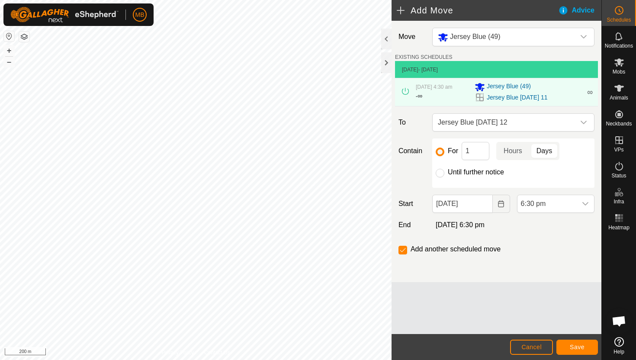
click at [458, 172] on label "Until further notice" at bounding box center [476, 172] width 56 height 7
click at [444, 172] on input "Until further notice" at bounding box center [440, 173] width 9 height 9
radio input "true"
checkbox input "false"
click at [485, 205] on input "[DATE]" at bounding box center [462, 204] width 60 height 18
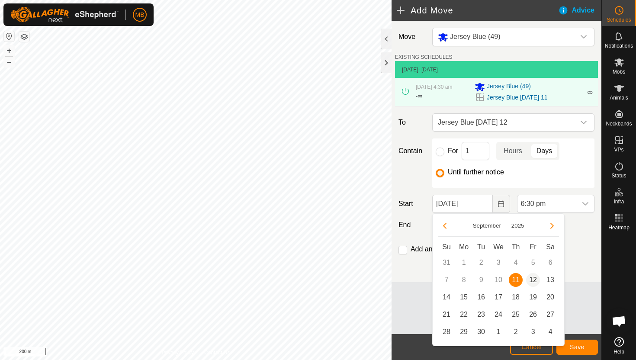
click at [537, 279] on span "12" at bounding box center [533, 280] width 14 height 14
type input "[DATE]"
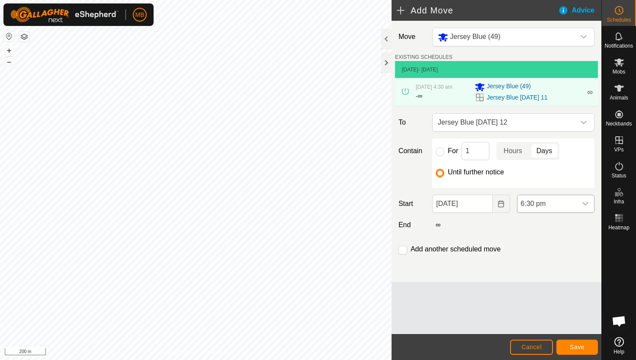
click at [561, 203] on span "6:30 pm" at bounding box center [546, 203] width 59 height 17
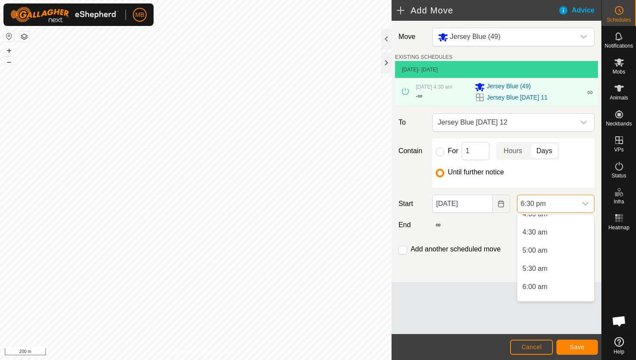
scroll to position [153, 0]
click at [558, 234] on li "4:30 am" at bounding box center [555, 233] width 77 height 17
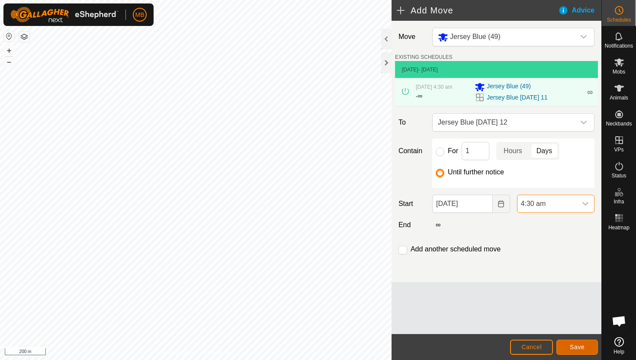
click at [575, 344] on span "Save" at bounding box center [577, 347] width 15 height 7
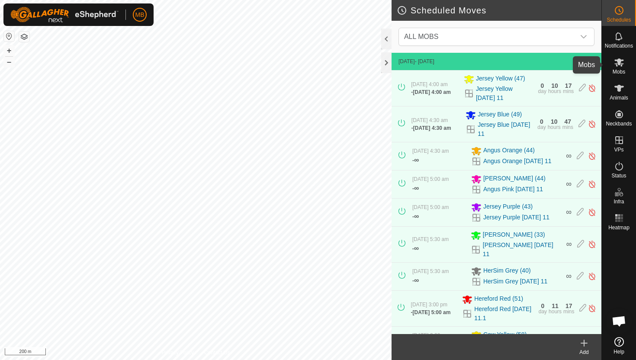
click at [621, 62] on icon at bounding box center [619, 62] width 10 height 10
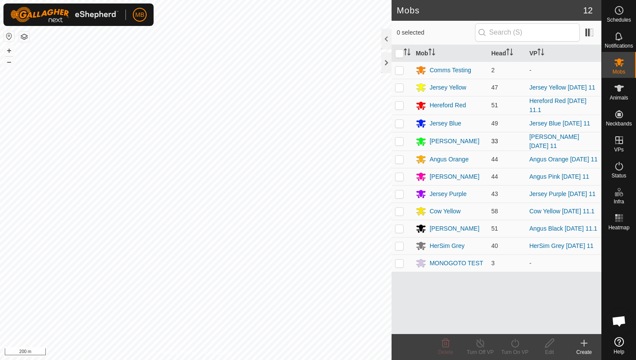
click at [399, 141] on p-checkbox at bounding box center [399, 141] width 9 height 7
checkbox input "true"
click at [516, 339] on icon at bounding box center [515, 343] width 11 height 10
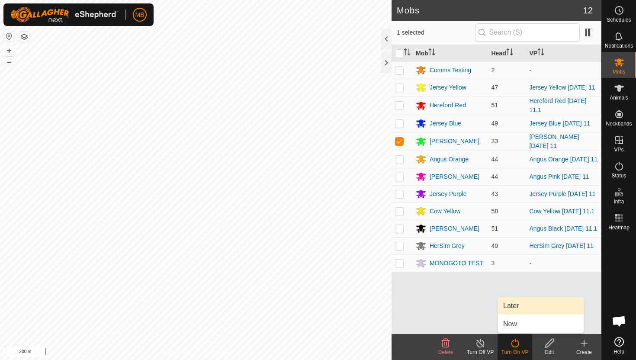
click at [515, 307] on link "Later" at bounding box center [541, 305] width 86 height 17
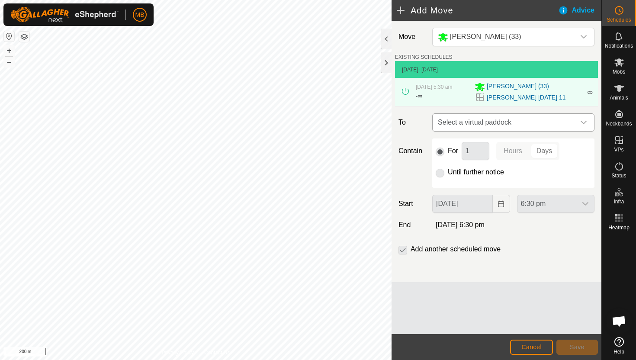
click at [581, 122] on icon "dropdown trigger" at bounding box center [584, 122] width 6 height 3
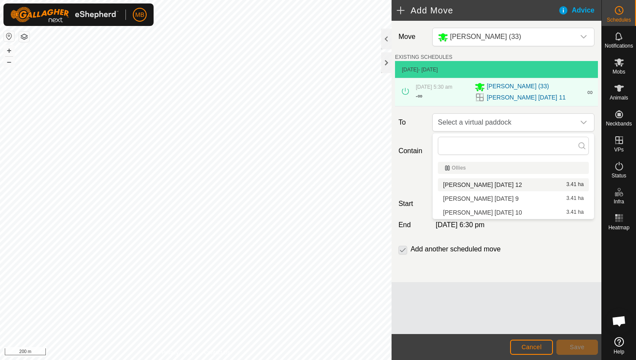
click at [502, 186] on li "[PERSON_NAME] [DATE] 12 3.41 ha" at bounding box center [513, 184] width 151 height 13
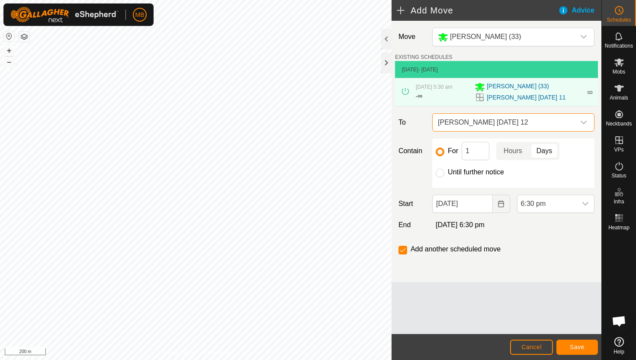
click at [453, 173] on label "Until further notice" at bounding box center [476, 172] width 56 height 7
click at [444, 173] on input "Until further notice" at bounding box center [440, 173] width 9 height 9
radio input "true"
checkbox input "false"
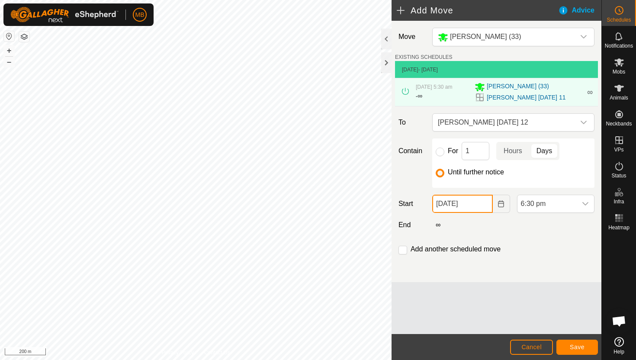
click at [481, 202] on input "[DATE]" at bounding box center [462, 204] width 60 height 18
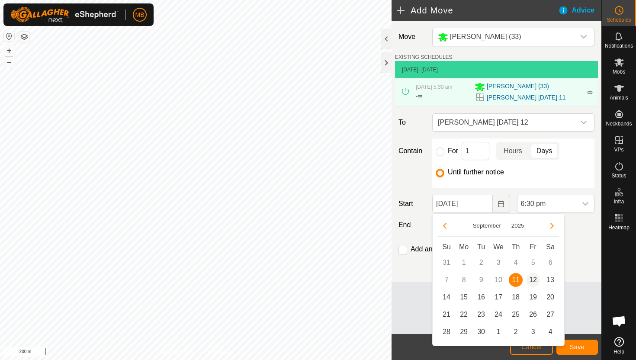
click at [534, 280] on span "12" at bounding box center [533, 280] width 14 height 14
type input "[DATE]"
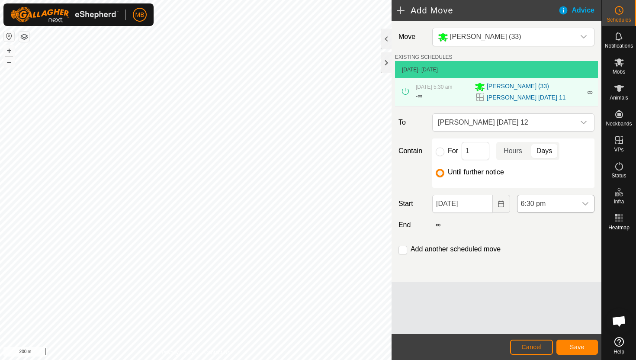
click at [570, 203] on span "6:30 pm" at bounding box center [546, 203] width 59 height 17
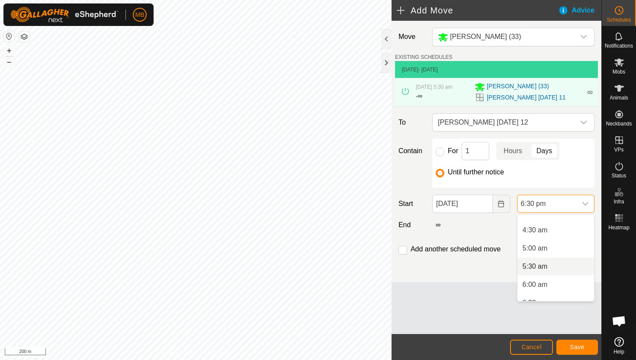
scroll to position [154, 0]
click at [568, 247] on li "5:00 am" at bounding box center [555, 250] width 77 height 17
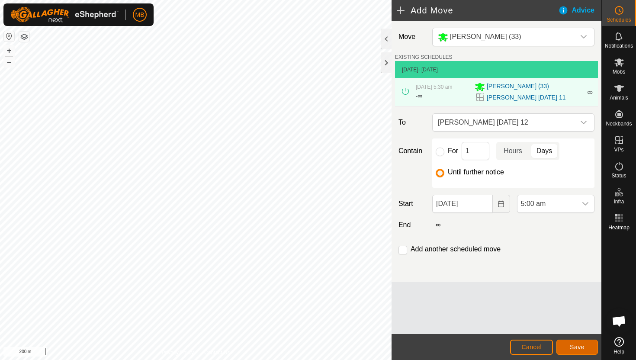
click at [580, 344] on span "Save" at bounding box center [577, 347] width 15 height 7
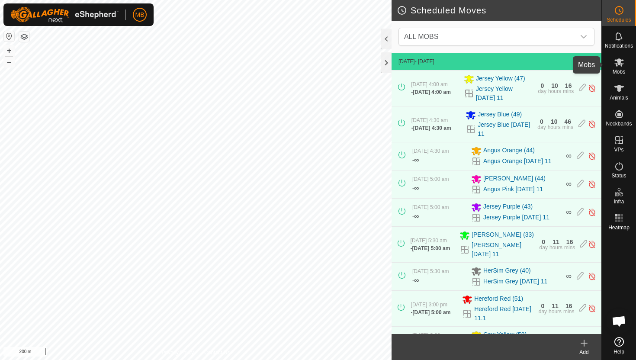
click at [620, 62] on icon at bounding box center [619, 62] width 10 height 8
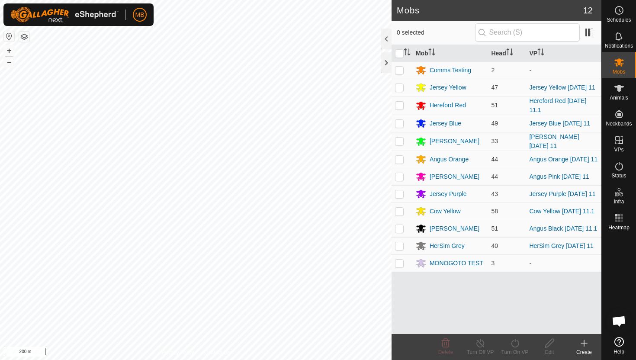
click at [400, 161] on p-checkbox at bounding box center [399, 159] width 9 height 7
checkbox input "true"
click at [517, 341] on icon at bounding box center [515, 343] width 11 height 10
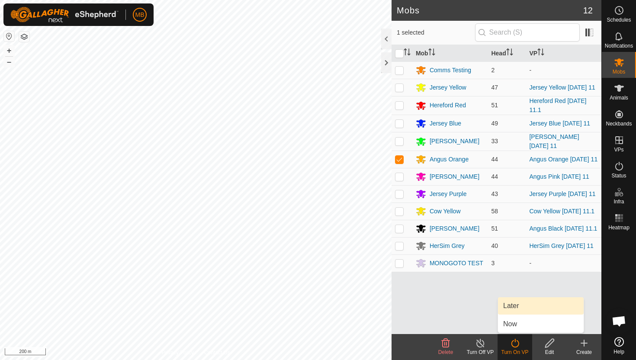
click at [516, 304] on link "Later" at bounding box center [541, 305] width 86 height 17
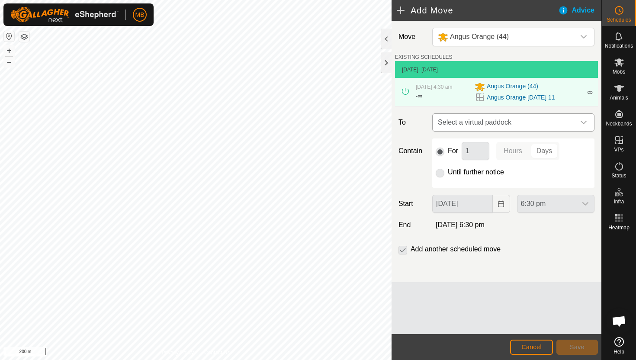
click at [583, 125] on icon "dropdown trigger" at bounding box center [583, 122] width 7 height 7
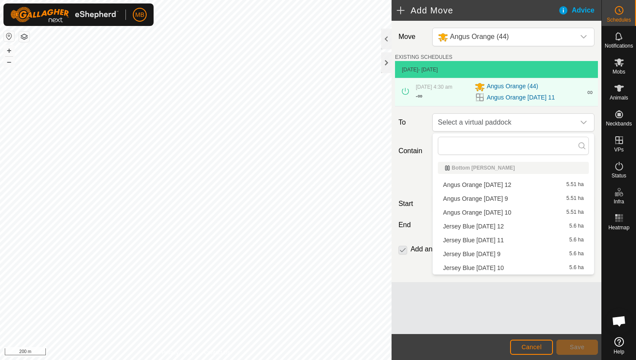
click at [500, 186] on li "Angus Orange [DATE] 12 5.51 ha" at bounding box center [513, 184] width 151 height 13
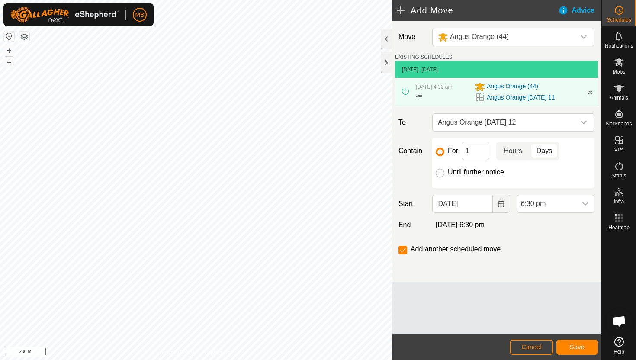
click at [437, 174] on input "Until further notice" at bounding box center [440, 173] width 9 height 9
radio input "true"
checkbox input "false"
click at [480, 208] on input "[DATE]" at bounding box center [462, 204] width 60 height 18
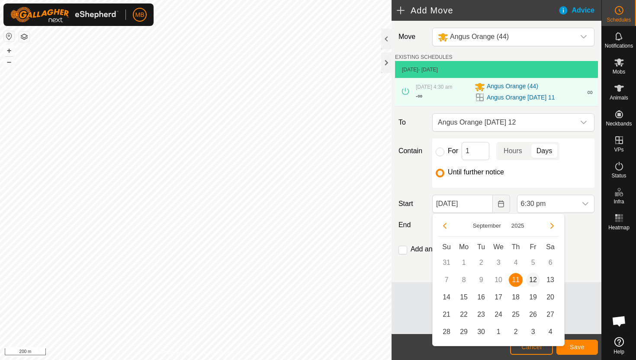
click at [534, 280] on span "12" at bounding box center [533, 280] width 14 height 14
type input "[DATE]"
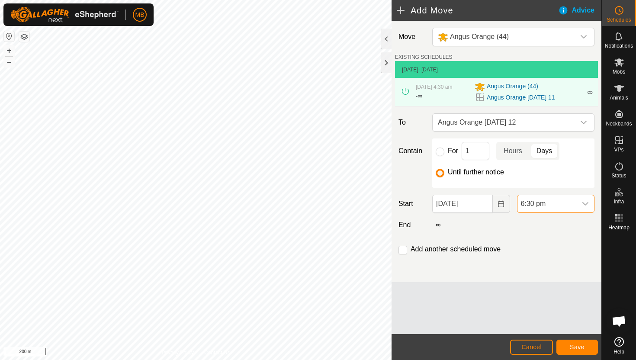
click at [569, 206] on span "6:30 pm" at bounding box center [546, 203] width 59 height 17
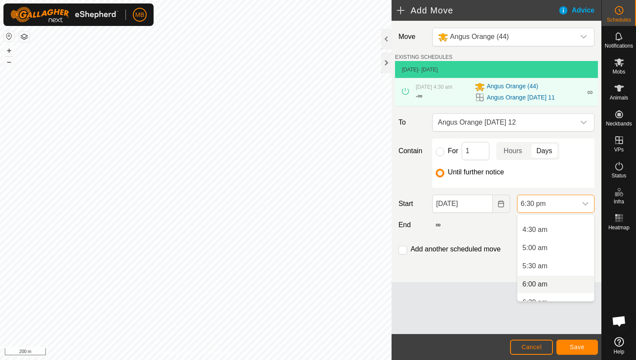
scroll to position [151, 0]
click at [566, 237] on li "4:30 am" at bounding box center [555, 235] width 77 height 17
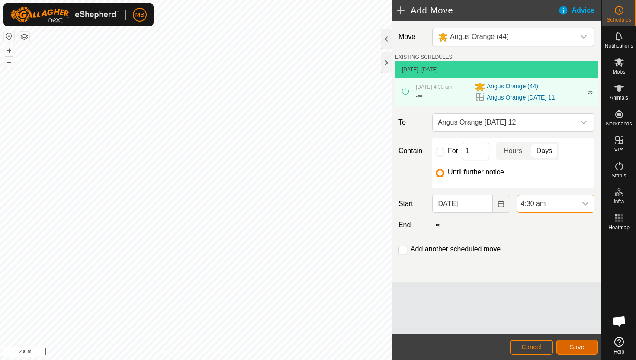
click at [574, 344] on span "Save" at bounding box center [577, 347] width 15 height 7
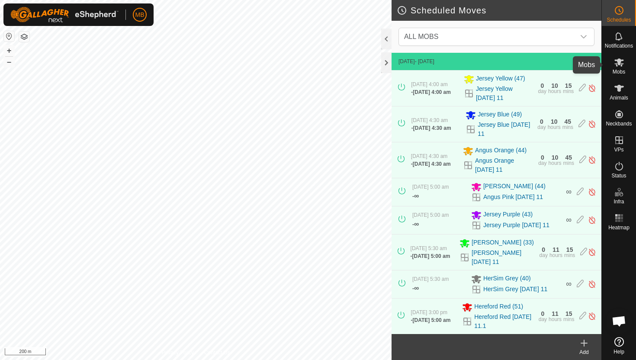
click at [619, 64] on icon at bounding box center [619, 62] width 10 height 8
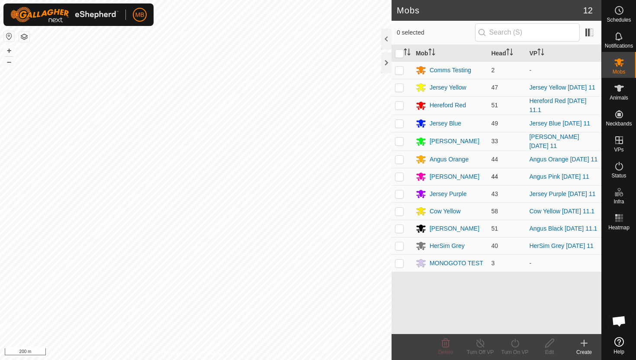
click at [401, 180] on p-checkbox at bounding box center [399, 176] width 9 height 7
checkbox input "true"
click at [514, 344] on icon at bounding box center [515, 343] width 11 height 10
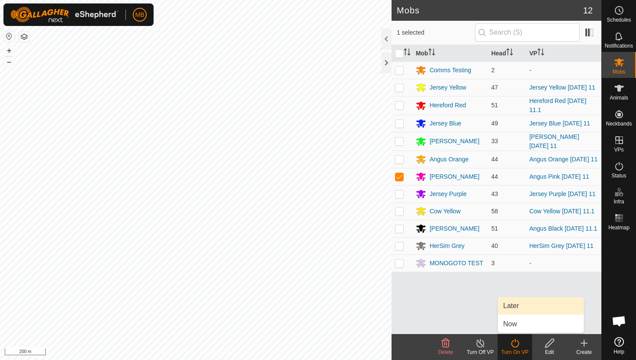
click at [521, 308] on link "Later" at bounding box center [541, 305] width 86 height 17
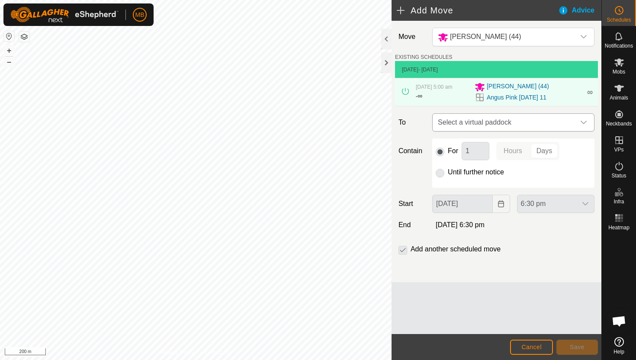
click at [585, 122] on icon "dropdown trigger" at bounding box center [584, 122] width 6 height 3
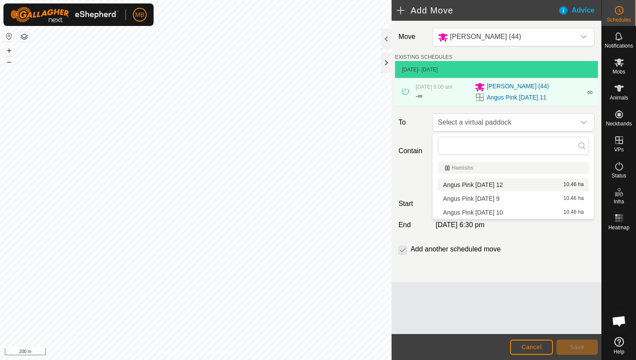
click at [497, 185] on li "Angus Pink [DATE] 12 10.46 ha" at bounding box center [513, 184] width 151 height 13
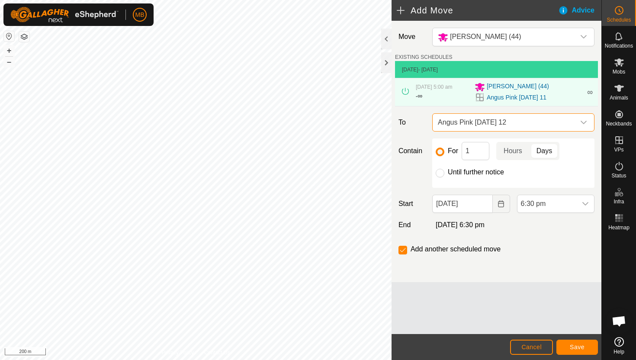
click at [475, 174] on label "Until further notice" at bounding box center [476, 172] width 56 height 7
click at [444, 174] on input "Until further notice" at bounding box center [440, 173] width 9 height 9
radio input "true"
checkbox input "false"
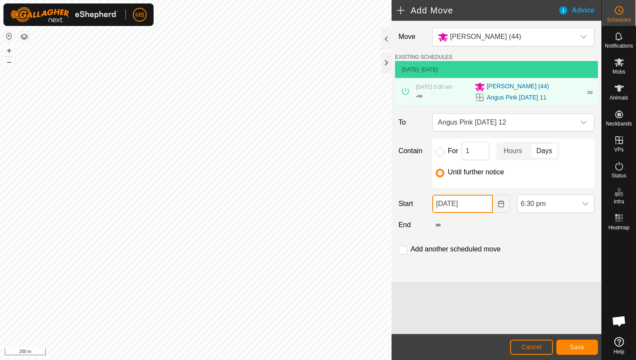
click at [479, 204] on input "[DATE]" at bounding box center [462, 204] width 60 height 18
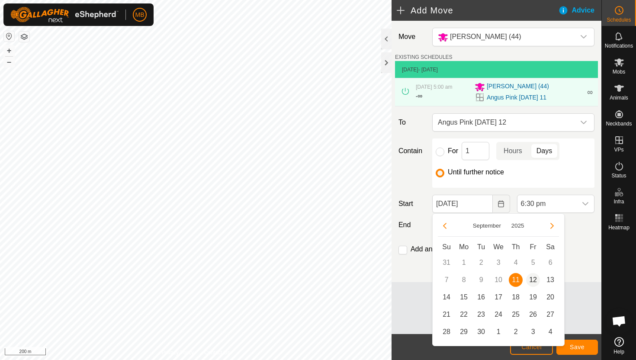
click at [536, 278] on span "12" at bounding box center [533, 280] width 14 height 14
type input "[DATE]"
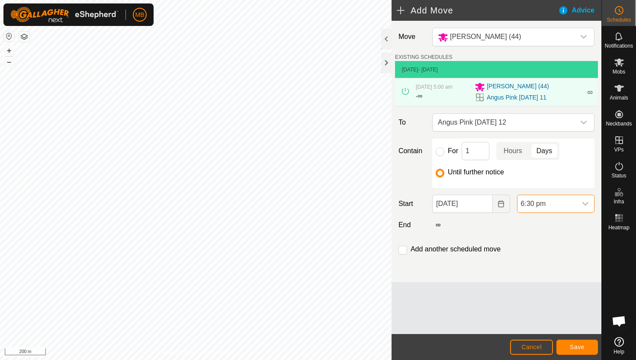
click at [562, 204] on span "6:30 pm" at bounding box center [546, 203] width 59 height 17
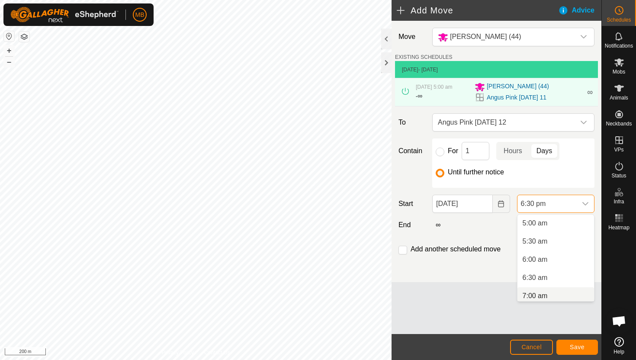
scroll to position [172, 0]
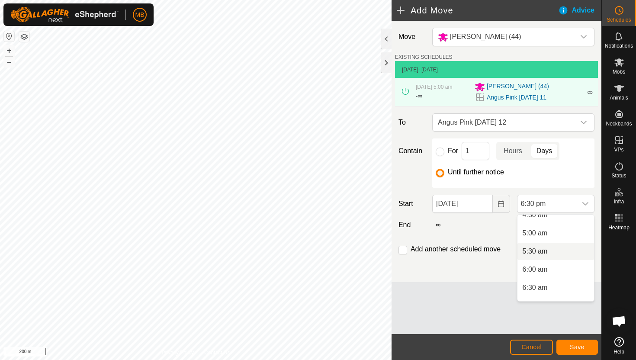
click at [562, 250] on li "5:30 am" at bounding box center [555, 251] width 77 height 17
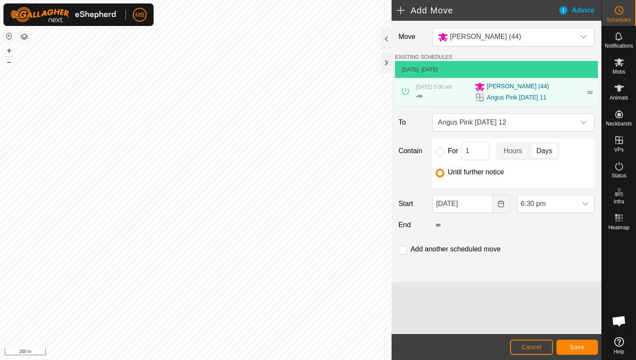
scroll to position [603, 0]
click at [582, 348] on span "Save" at bounding box center [577, 347] width 15 height 7
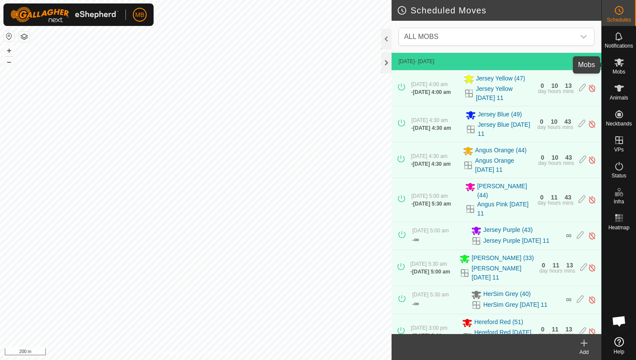
click at [619, 64] on icon at bounding box center [619, 62] width 10 height 8
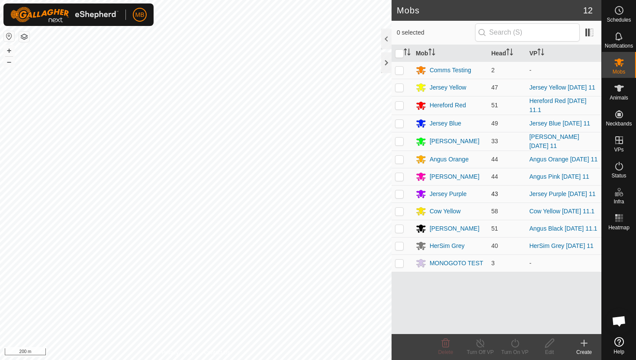
click at [401, 197] on p-checkbox at bounding box center [399, 193] width 9 height 7
checkbox input "true"
click at [516, 345] on icon at bounding box center [515, 343] width 11 height 10
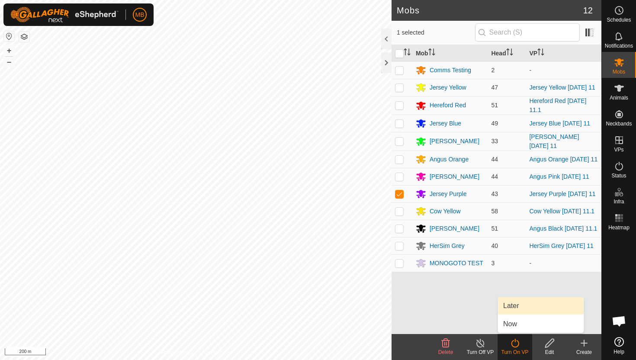
click at [512, 310] on link "Later" at bounding box center [541, 305] width 86 height 17
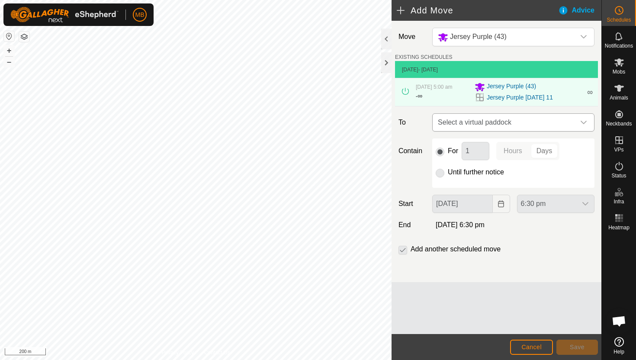
click at [583, 124] on icon "dropdown trigger" at bounding box center [583, 122] width 7 height 7
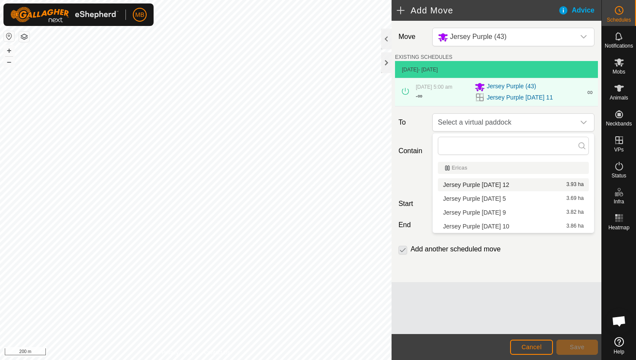
click at [505, 183] on li "Jersey Purple [DATE] 12 3.93 ha" at bounding box center [513, 184] width 151 height 13
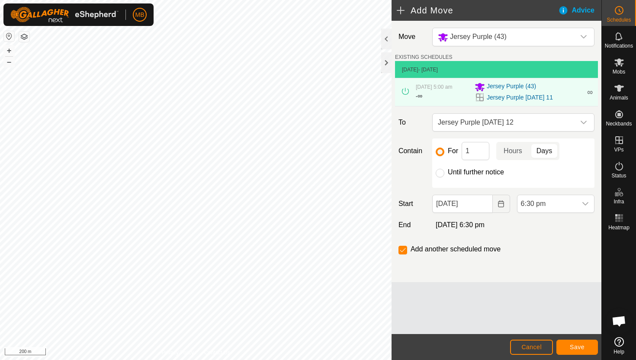
click at [475, 171] on label "Until further notice" at bounding box center [476, 172] width 56 height 7
click at [444, 171] on input "Until further notice" at bounding box center [440, 173] width 9 height 9
radio input "true"
checkbox input "false"
click at [484, 205] on input "[DATE]" at bounding box center [462, 204] width 60 height 18
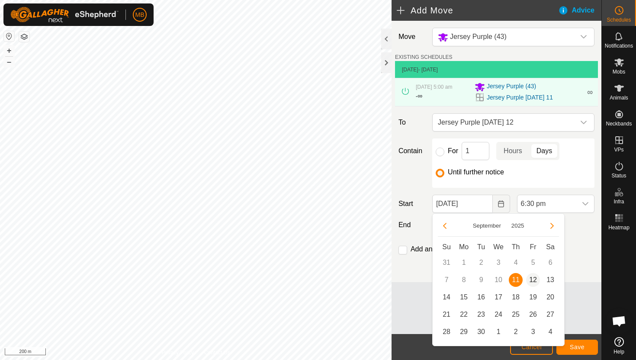
click at [530, 277] on span "12" at bounding box center [533, 280] width 14 height 14
type input "[DATE]"
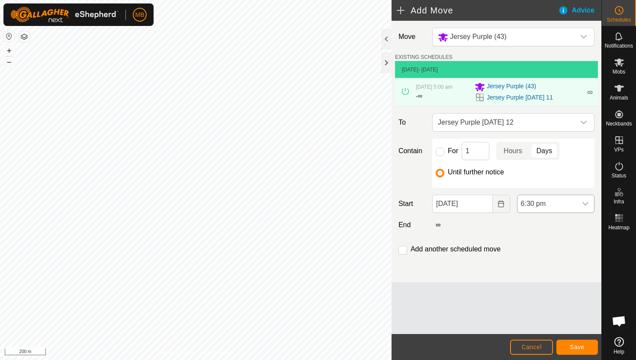
click at [579, 204] on div "dropdown trigger" at bounding box center [585, 203] width 17 height 17
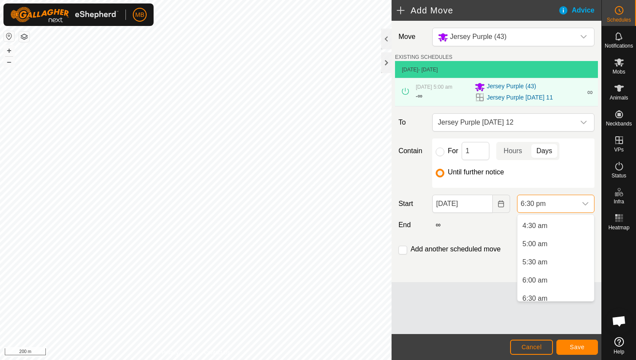
scroll to position [159, 0]
click at [574, 244] on li "5:00 am" at bounding box center [555, 245] width 77 height 17
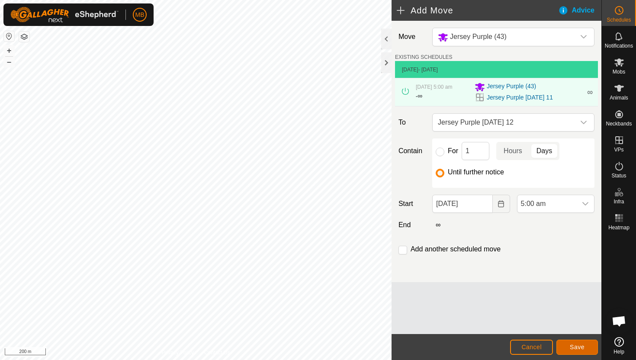
click at [582, 347] on span "Save" at bounding box center [577, 347] width 15 height 7
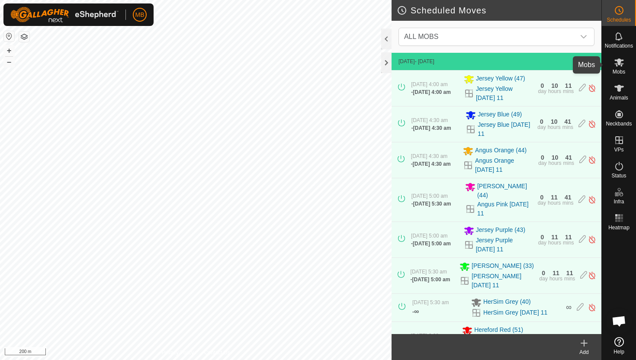
click at [623, 63] on icon at bounding box center [619, 62] width 10 height 10
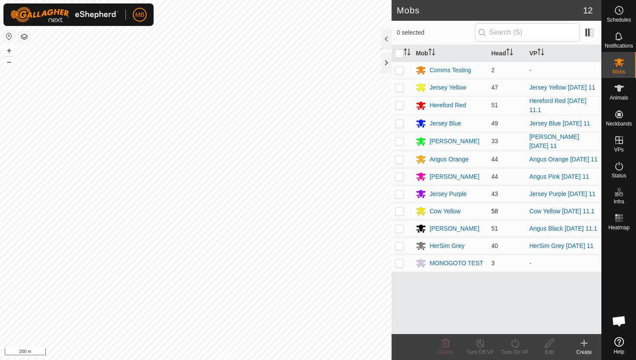
click at [399, 215] on p-checkbox at bounding box center [399, 211] width 9 height 7
checkbox input "true"
click at [516, 344] on icon at bounding box center [515, 343] width 11 height 10
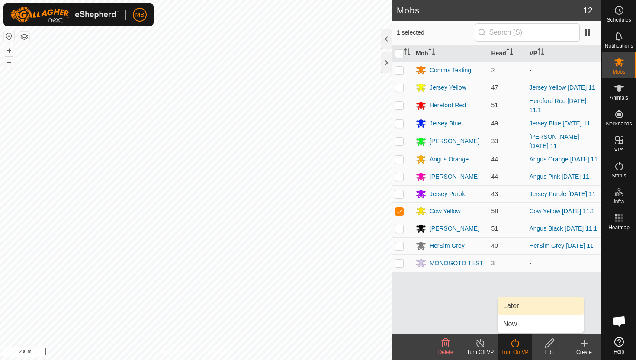
click at [523, 309] on link "Later" at bounding box center [541, 305] width 86 height 17
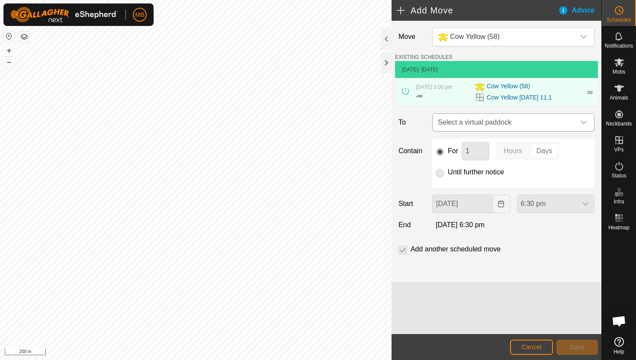
click at [581, 123] on icon "dropdown trigger" at bounding box center [583, 122] width 7 height 7
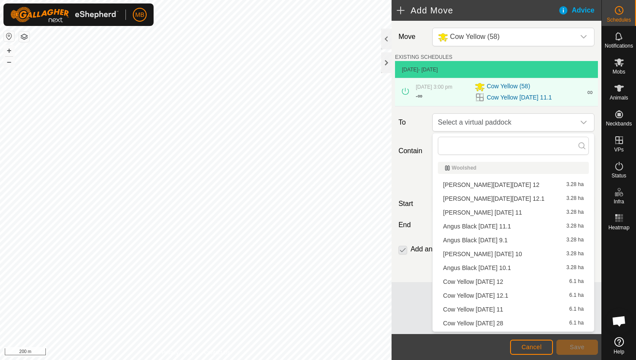
click at [496, 281] on li "Cow Yellow [DATE] 12 6.1 ha" at bounding box center [513, 281] width 151 height 13
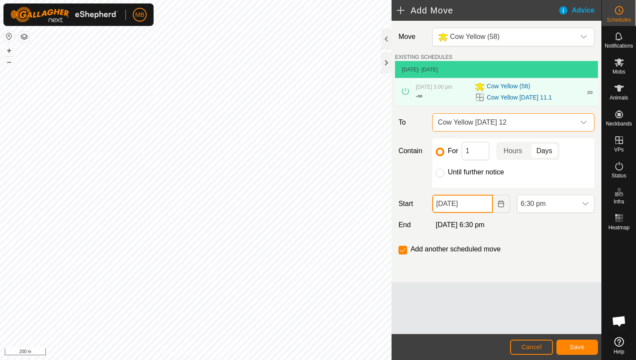
click at [483, 203] on input "[DATE]" at bounding box center [462, 204] width 60 height 18
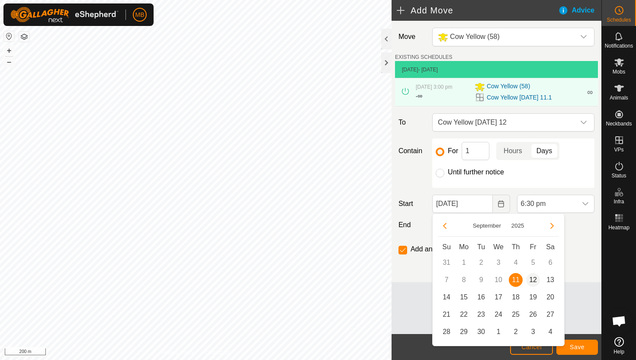
click at [532, 279] on span "12" at bounding box center [533, 280] width 14 height 14
type input "[DATE]"
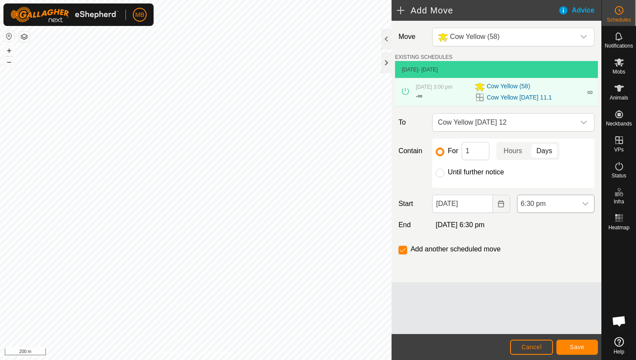
click at [582, 203] on icon "dropdown trigger" at bounding box center [585, 203] width 7 height 7
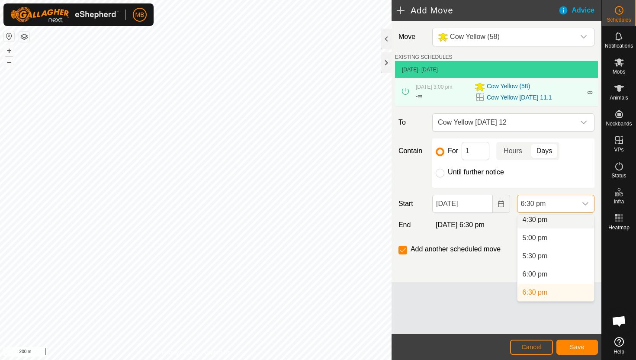
scroll to position [600, 0]
click at [580, 205] on div "dropdown trigger" at bounding box center [585, 203] width 17 height 17
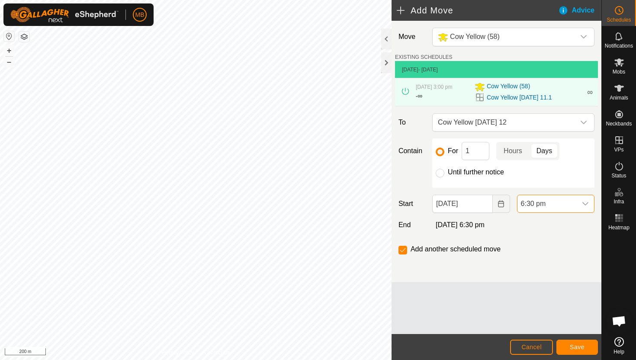
click at [580, 206] on div "dropdown trigger" at bounding box center [585, 203] width 17 height 17
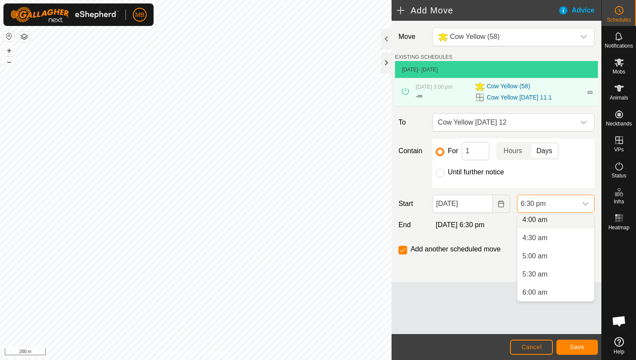
scroll to position [151, 0]
click at [546, 272] on li "5:30 am" at bounding box center [555, 272] width 77 height 17
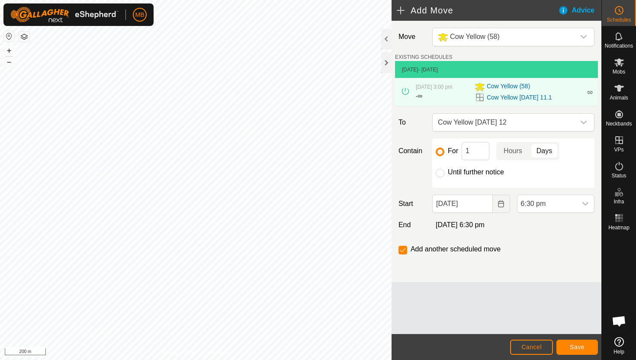
scroll to position [603, 0]
click at [579, 344] on span "Save" at bounding box center [577, 347] width 15 height 7
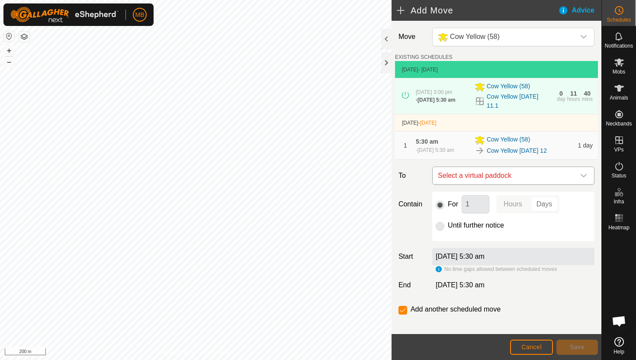
click at [582, 179] on icon "dropdown trigger" at bounding box center [583, 175] width 7 height 7
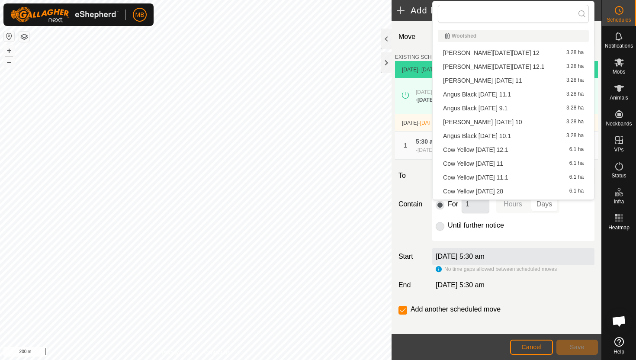
click at [516, 146] on li "Cow Yellow [DATE] 12.1 6.1 ha" at bounding box center [513, 149] width 151 height 13
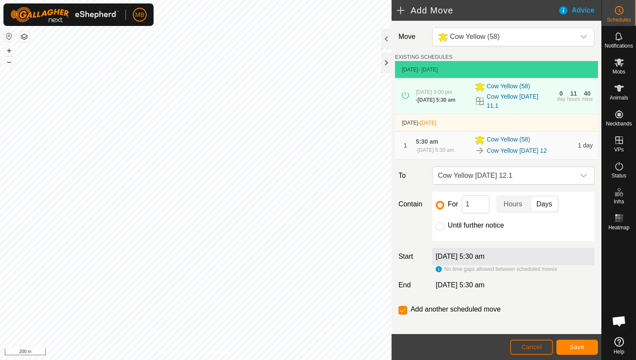
click at [534, 348] on span "Cancel" at bounding box center [531, 347] width 20 height 7
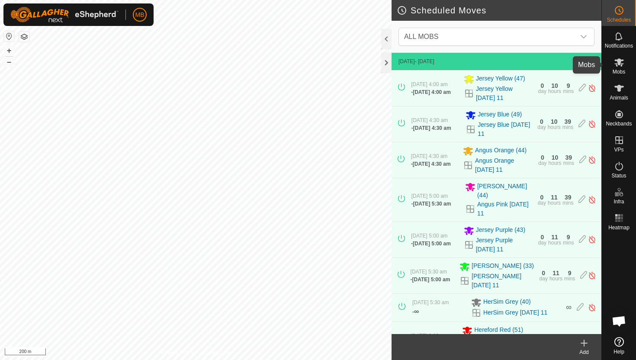
click at [620, 63] on icon at bounding box center [619, 62] width 10 height 8
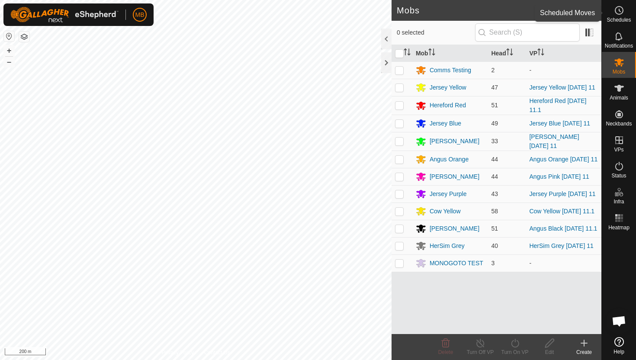
click at [621, 11] on icon at bounding box center [619, 10] width 10 height 10
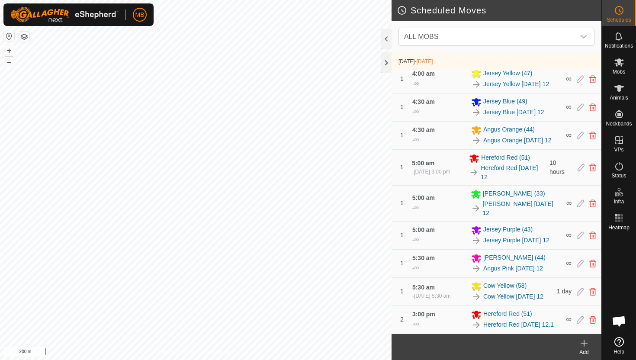
scroll to position [382, 0]
click at [580, 289] on icon at bounding box center [580, 292] width 7 height 8
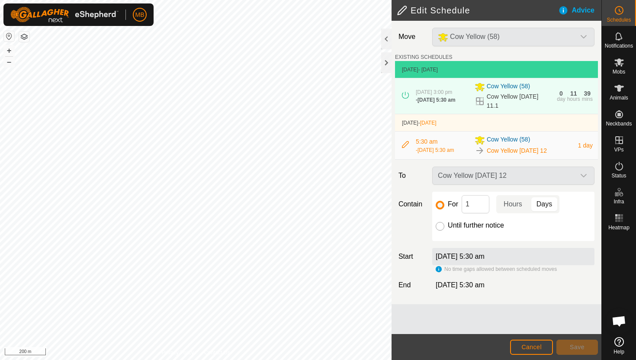
click at [439, 231] on input "Until further notice" at bounding box center [440, 226] width 9 height 9
radio input "true"
click at [582, 347] on span "Save" at bounding box center [577, 347] width 15 height 7
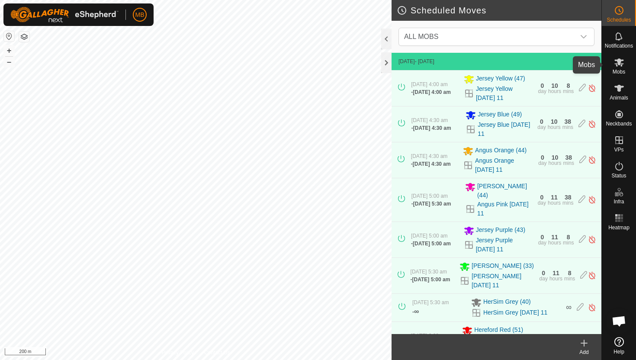
click at [620, 62] on icon at bounding box center [619, 62] width 10 height 8
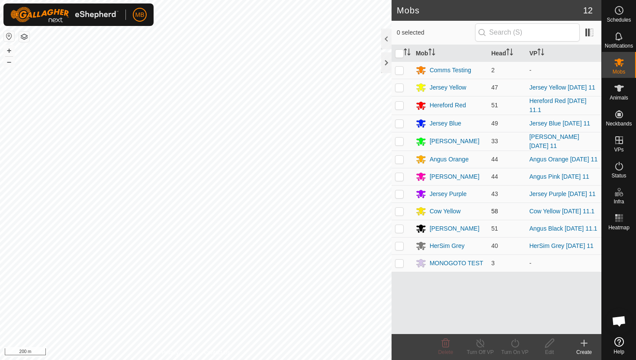
click at [399, 215] on p-checkbox at bounding box center [399, 211] width 9 height 7
checkbox input "true"
click at [515, 344] on icon at bounding box center [515, 343] width 11 height 10
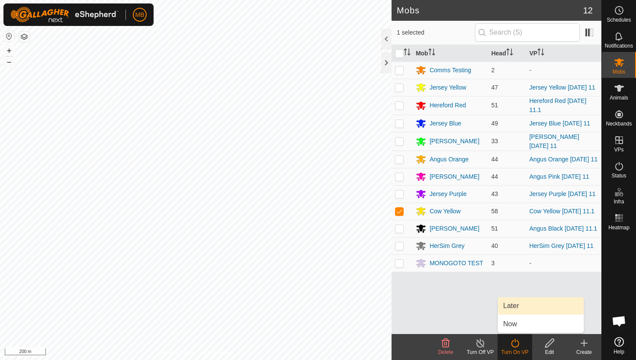
click at [515, 304] on link "Later" at bounding box center [541, 305] width 86 height 17
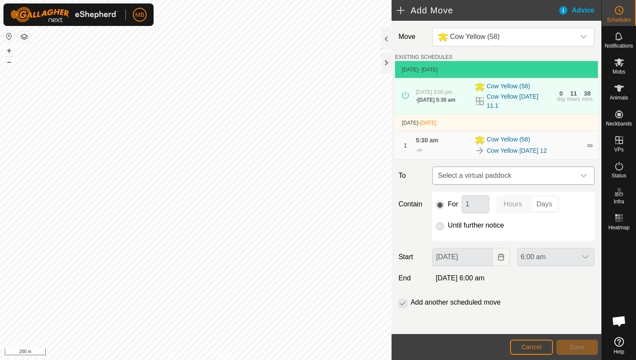
click at [583, 174] on div "dropdown trigger" at bounding box center [583, 175] width 17 height 17
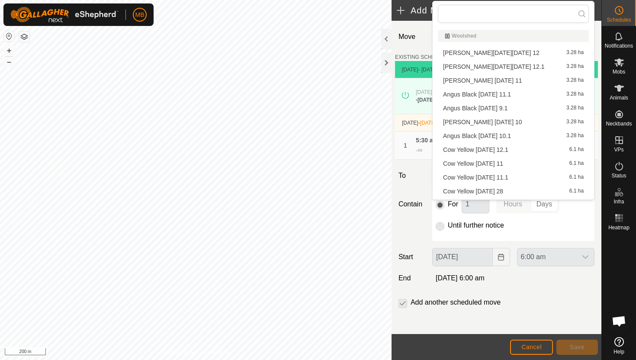
click at [511, 149] on li "Cow Yellow [DATE] 12.1 6.1 ha" at bounding box center [513, 149] width 151 height 13
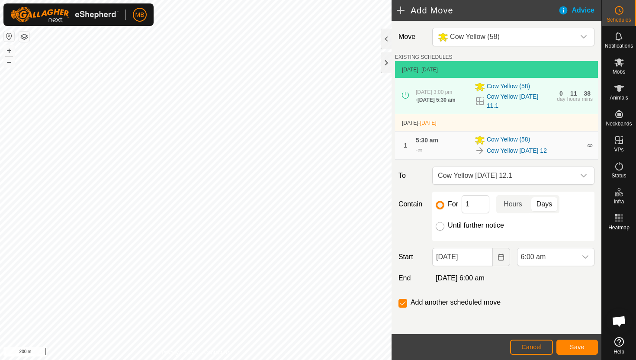
click at [438, 231] on input "Until further notice" at bounding box center [440, 226] width 9 height 9
radio input "true"
checkbox input "false"
click at [561, 257] on span "6:00 am" at bounding box center [546, 256] width 59 height 17
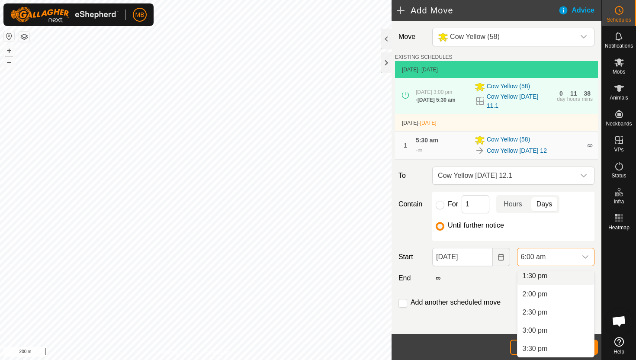
scroll to position [498, 0]
click at [555, 325] on li "3:00 pm" at bounding box center [555, 326] width 77 height 17
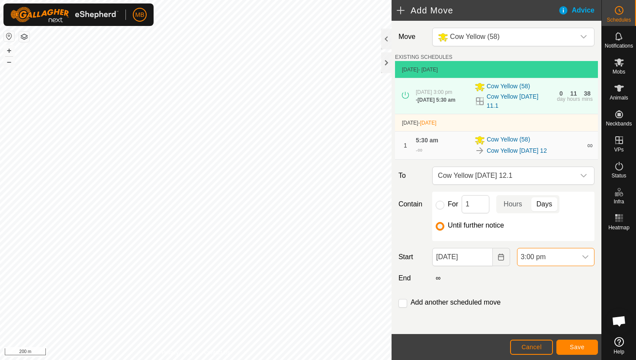
scroll to position [218, 0]
click at [577, 348] on span "Save" at bounding box center [577, 347] width 15 height 7
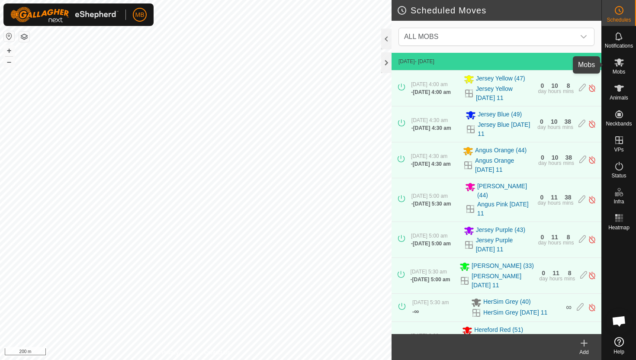
click at [621, 64] on icon at bounding box center [619, 62] width 10 height 8
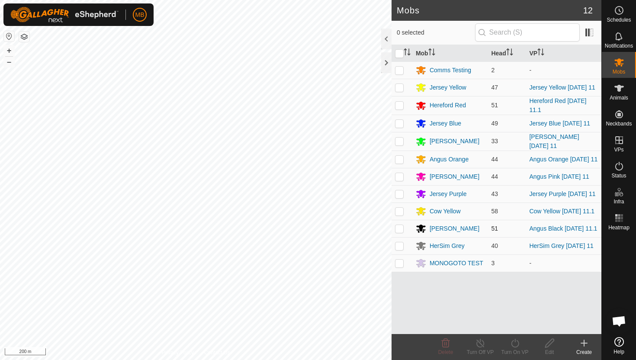
click at [400, 232] on p-checkbox at bounding box center [399, 228] width 9 height 7
checkbox input "true"
click at [515, 340] on icon at bounding box center [515, 343] width 8 height 9
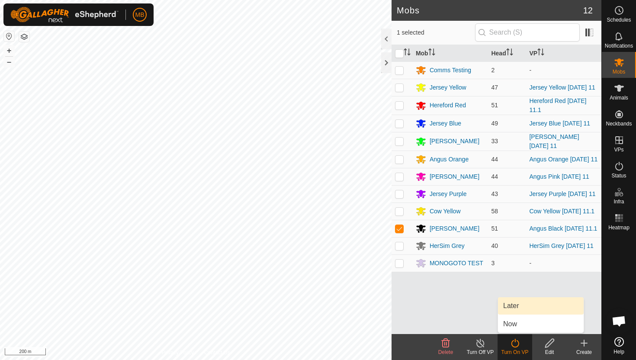
click at [517, 305] on link "Later" at bounding box center [541, 305] width 86 height 17
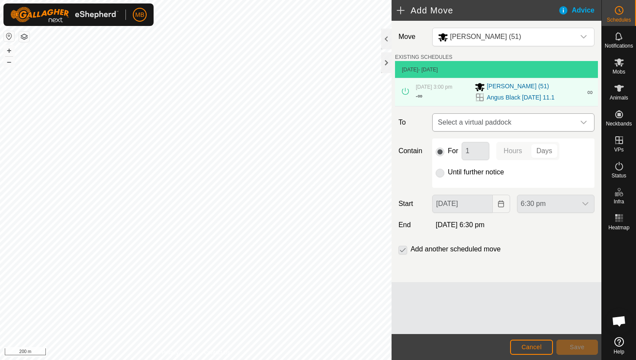
click at [588, 124] on div "dropdown trigger" at bounding box center [583, 122] width 17 height 17
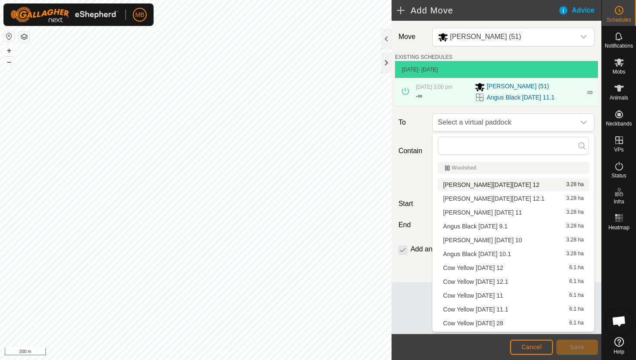
click at [503, 185] on li "[PERSON_NAME][DATE][DATE] 12 3.28 ha" at bounding box center [513, 184] width 151 height 13
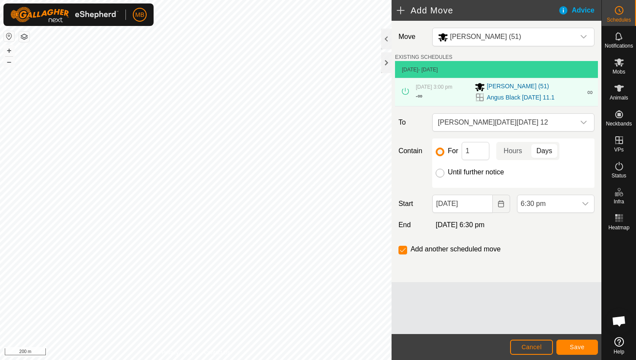
click at [443, 172] on input "Until further notice" at bounding box center [440, 173] width 9 height 9
radio input "true"
checkbox input "false"
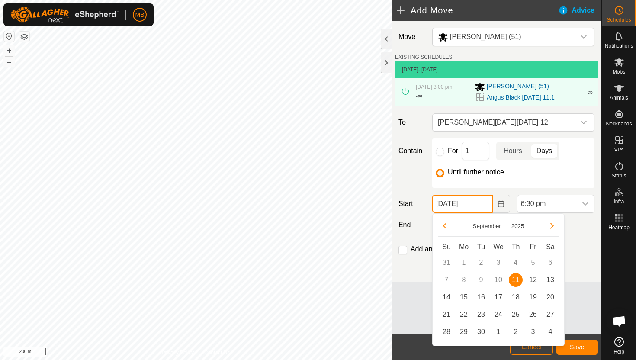
click at [484, 206] on input "[DATE]" at bounding box center [462, 204] width 60 height 18
click at [530, 280] on span "12" at bounding box center [533, 280] width 14 height 14
type input "[DATE]"
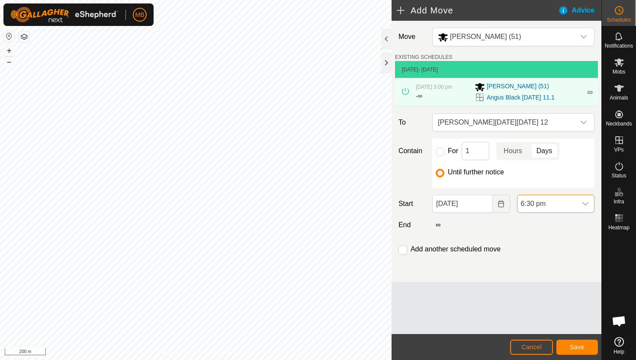
click at [569, 199] on span "6:30 pm" at bounding box center [546, 203] width 59 height 17
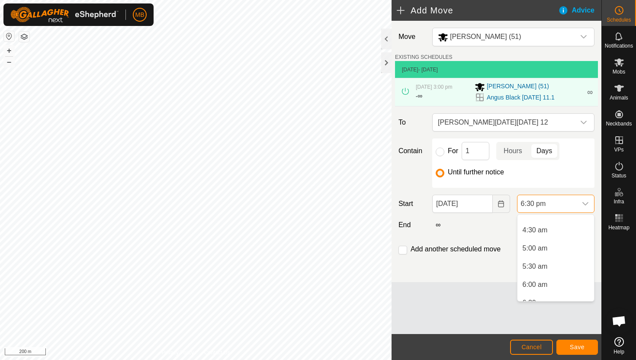
scroll to position [156, 0]
click at [565, 249] on li "5:00 am" at bounding box center [555, 248] width 77 height 17
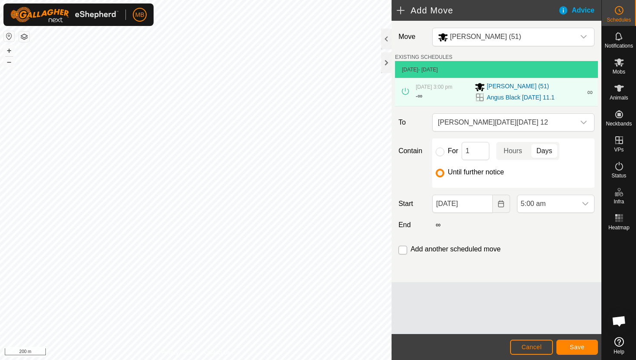
click at [402, 251] on input "checkbox" at bounding box center [403, 250] width 9 height 9
checkbox input "true"
click at [575, 344] on span "Save" at bounding box center [577, 347] width 15 height 7
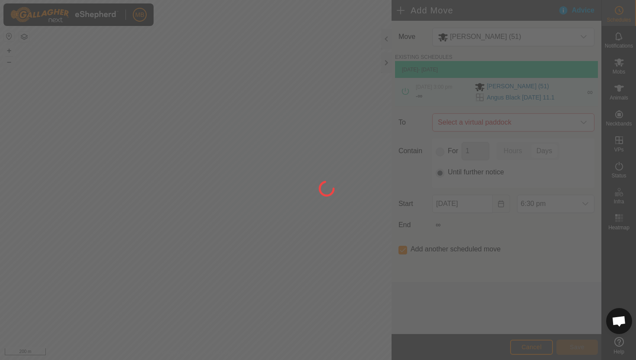
type input "[DATE]"
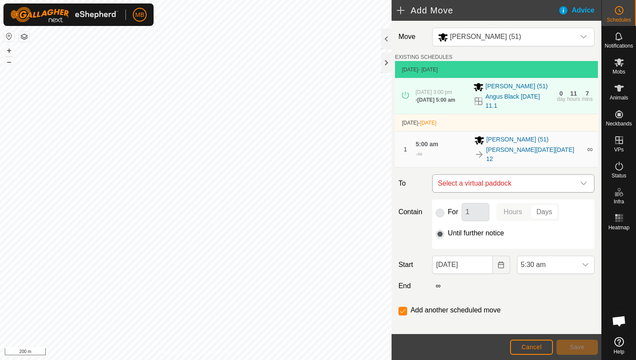
click at [585, 180] on icon "dropdown trigger" at bounding box center [583, 183] width 7 height 7
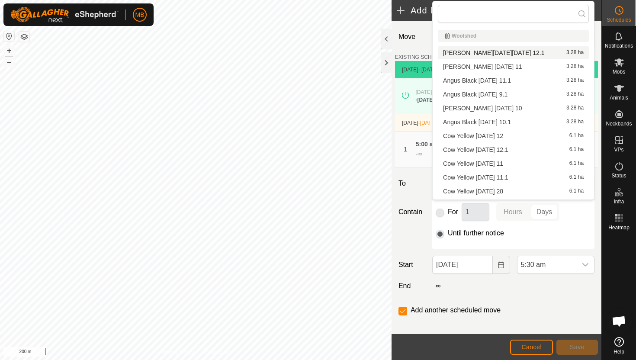
click at [505, 52] on li "Angus [DATE][DATE] 12.1 3.28 ha" at bounding box center [513, 52] width 151 height 13
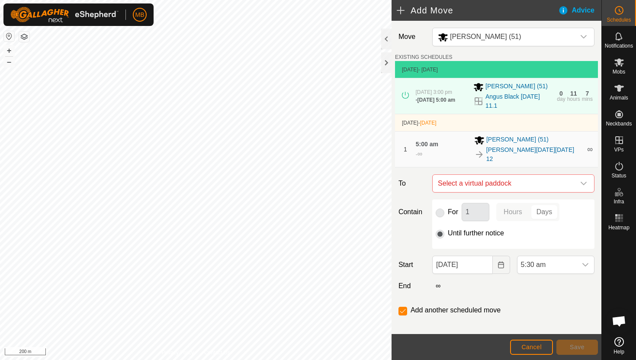
checkbox input "false"
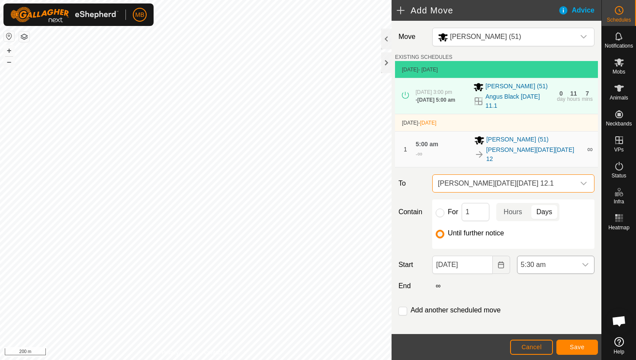
click at [553, 258] on span "5:30 am" at bounding box center [546, 264] width 59 height 17
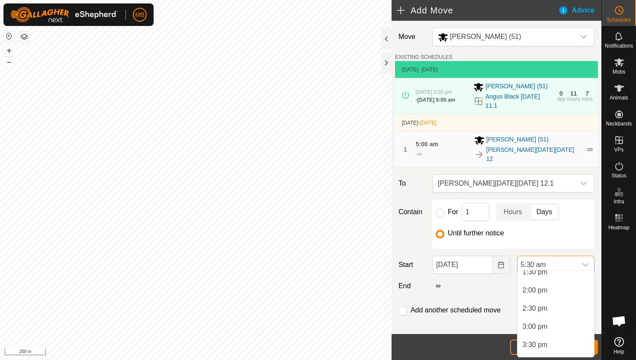
scroll to position [499, 0]
click at [554, 325] on li "3:00 pm" at bounding box center [555, 325] width 77 height 17
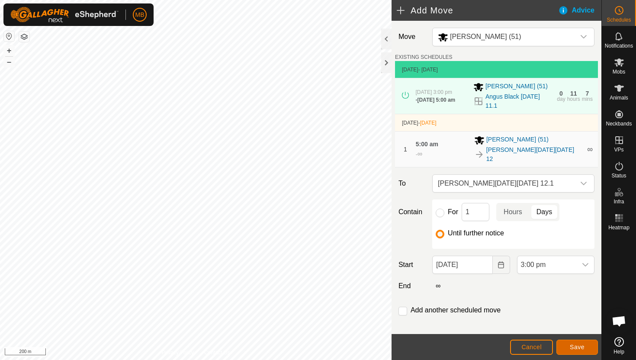
click at [581, 347] on span "Save" at bounding box center [577, 347] width 15 height 7
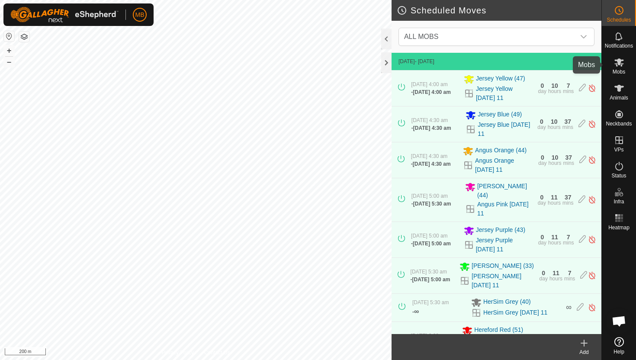
click at [617, 67] on es-mob-svg-icon at bounding box center [619, 62] width 16 height 14
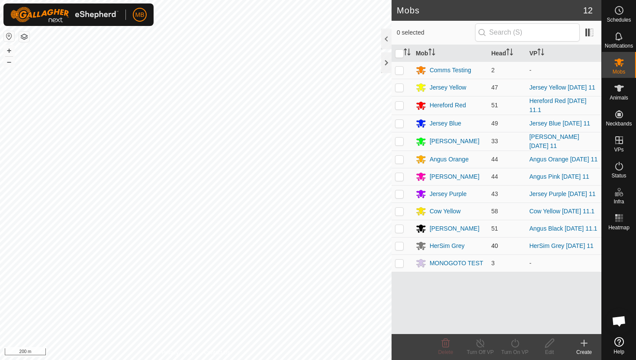
click at [397, 249] on p-checkbox at bounding box center [399, 245] width 9 height 7
checkbox input "true"
click at [516, 345] on icon at bounding box center [515, 343] width 11 height 10
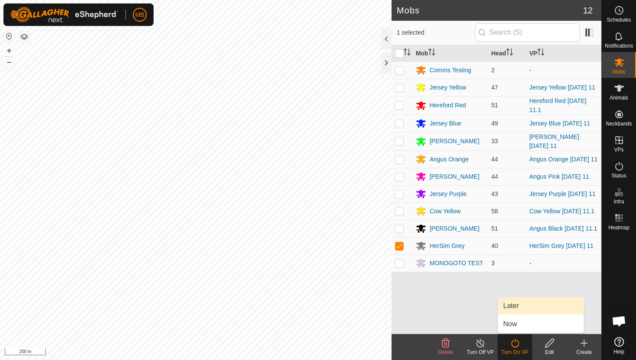
click at [530, 309] on link "Later" at bounding box center [541, 305] width 86 height 17
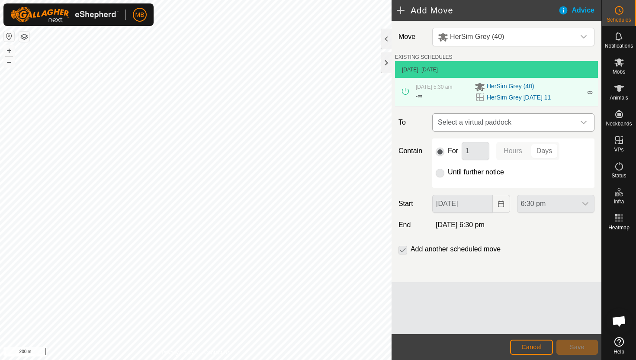
click at [584, 124] on icon "dropdown trigger" at bounding box center [583, 122] width 7 height 7
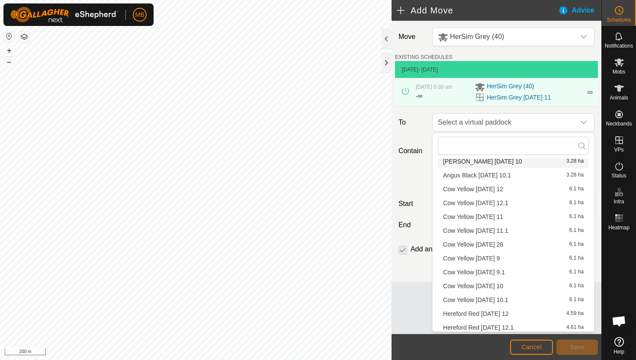
scroll to position [261, 0]
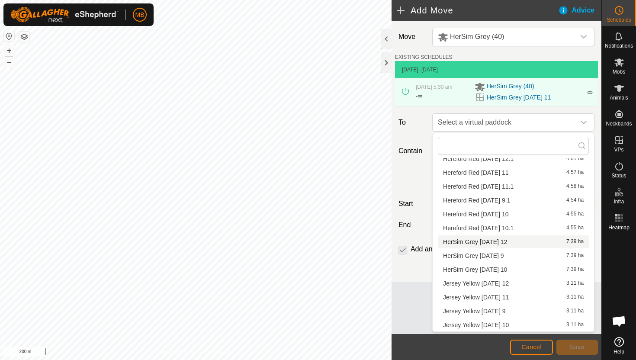
click at [507, 242] on li "HerSim Grey [DATE] 12 7.39 ha" at bounding box center [513, 241] width 151 height 13
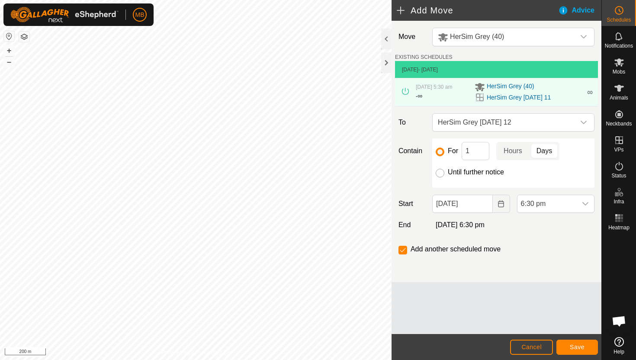
click at [441, 172] on input "Until further notice" at bounding box center [440, 173] width 9 height 9
radio input "true"
checkbox input "false"
click at [479, 206] on input "[DATE]" at bounding box center [462, 204] width 60 height 18
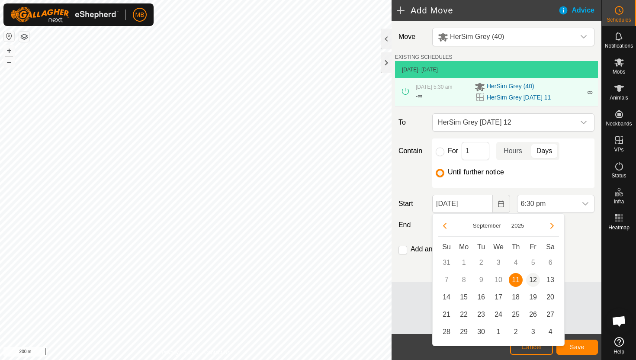
click at [534, 278] on span "12" at bounding box center [533, 280] width 14 height 14
type input "[DATE]"
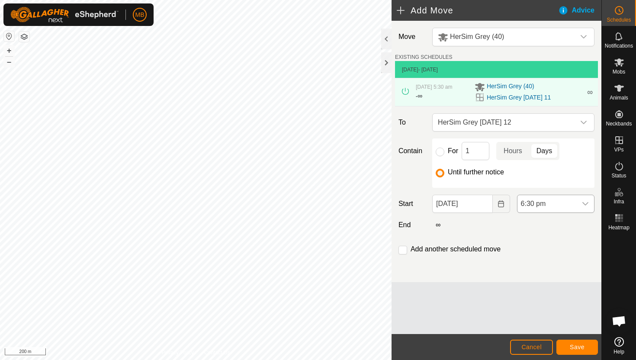
click at [567, 202] on span "6:30 pm" at bounding box center [546, 203] width 59 height 17
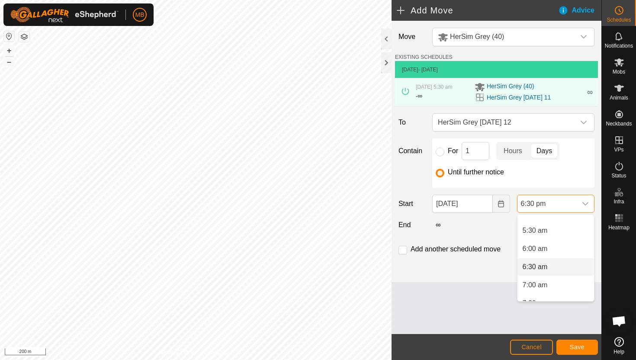
scroll to position [186, 0]
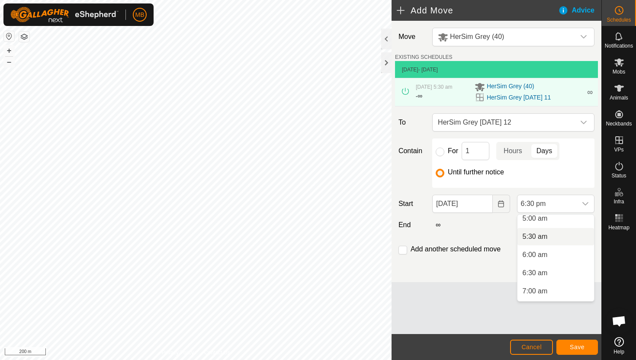
click at [563, 237] on li "5:30 am" at bounding box center [555, 236] width 77 height 17
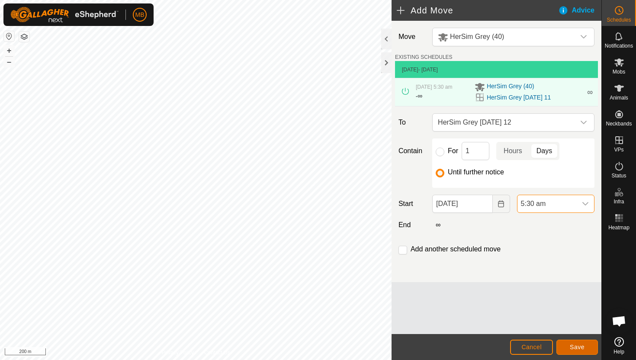
click at [577, 352] on button "Save" at bounding box center [577, 347] width 42 height 15
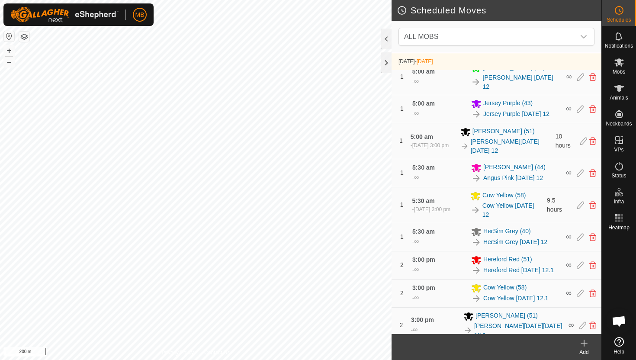
scroll to position [524, 0]
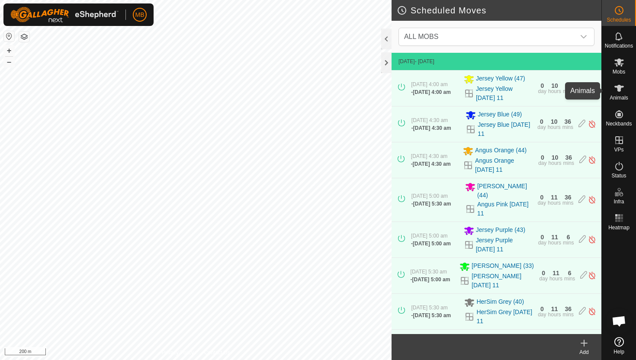
click at [618, 88] on icon at bounding box center [619, 88] width 10 height 7
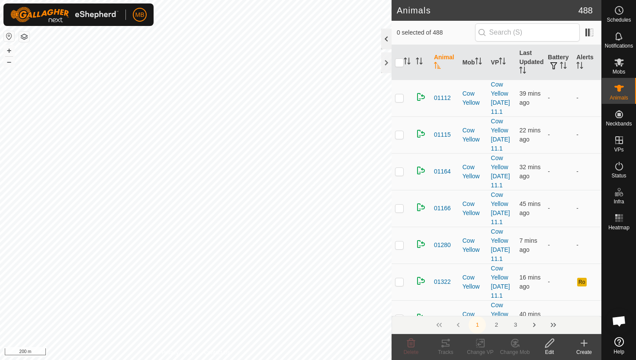
click at [384, 40] on div at bounding box center [386, 39] width 10 height 21
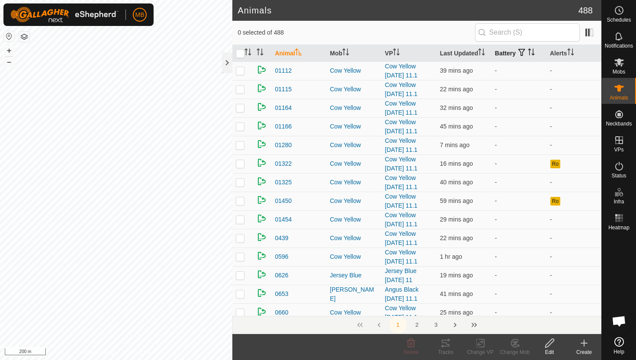
click at [534, 50] on icon "Activate to sort" at bounding box center [533, 51] width 1 height 7
click at [534, 50] on icon "Activate to sort" at bounding box center [531, 51] width 7 height 7
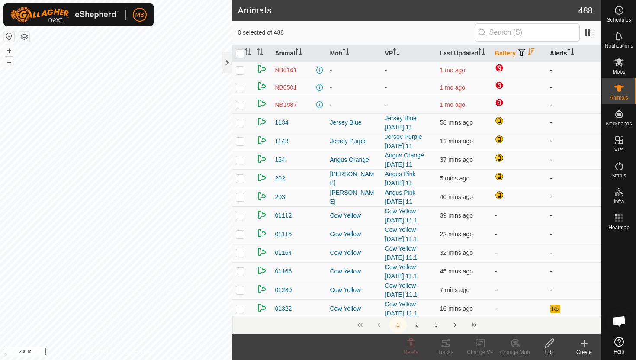
click at [572, 50] on icon "Activate to sort" at bounding box center [570, 51] width 7 height 7
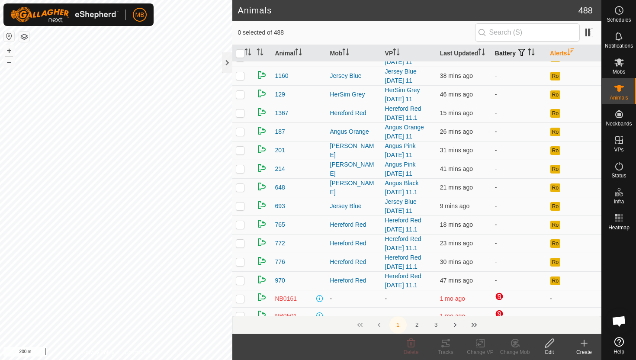
scroll to position [254, 0]
